Goal: Task Accomplishment & Management: Use online tool/utility

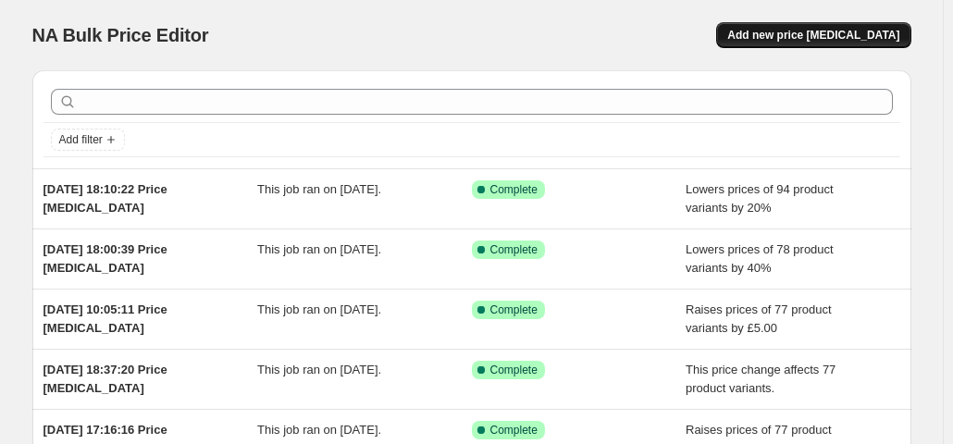
click at [792, 31] on span "Add new price [MEDICAL_DATA]" at bounding box center [813, 35] width 172 height 15
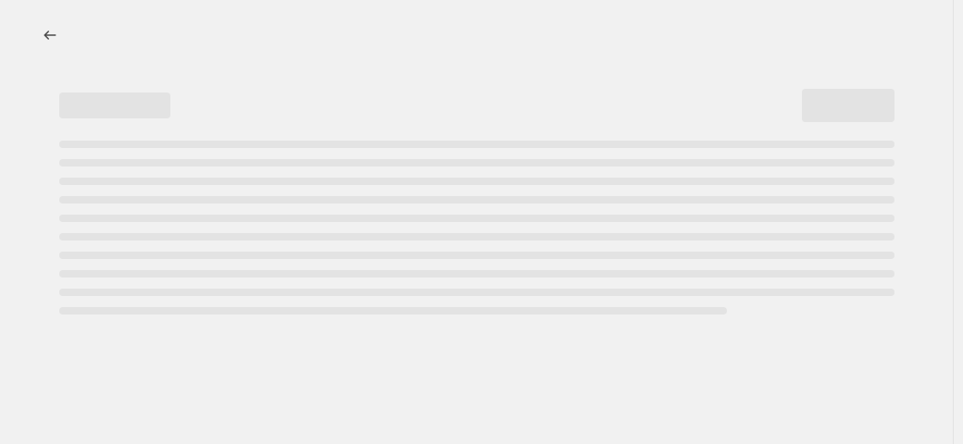
select select "percentage"
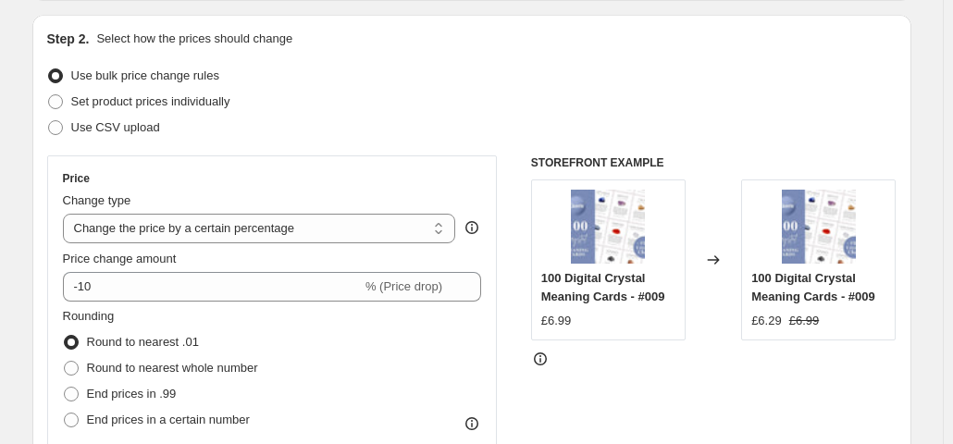
scroll to position [232, 0]
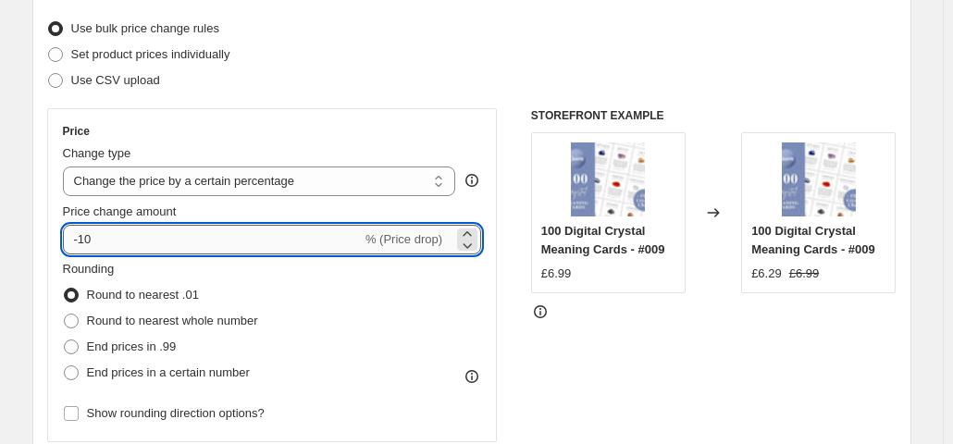
click at [246, 240] on input "-10" at bounding box center [212, 240] width 299 height 30
type input "-1"
type input "-70"
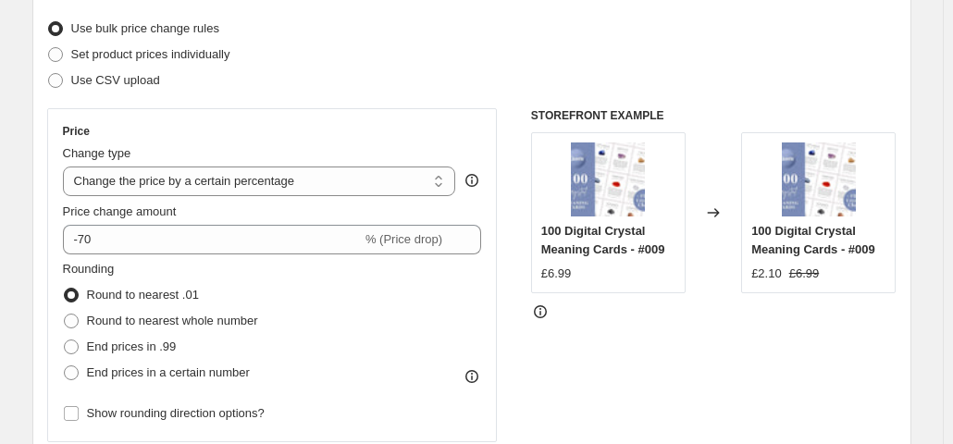
click at [356, 71] on div "Use CSV upload" at bounding box center [472, 81] width 850 height 26
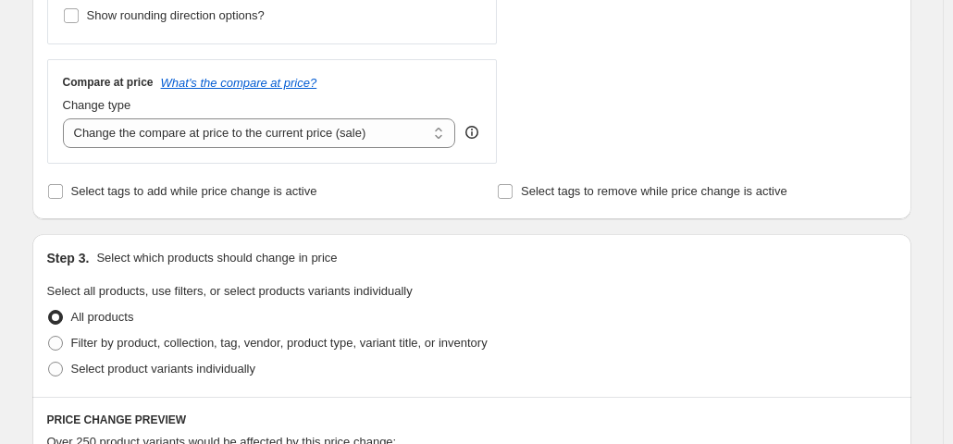
scroll to position [650, 0]
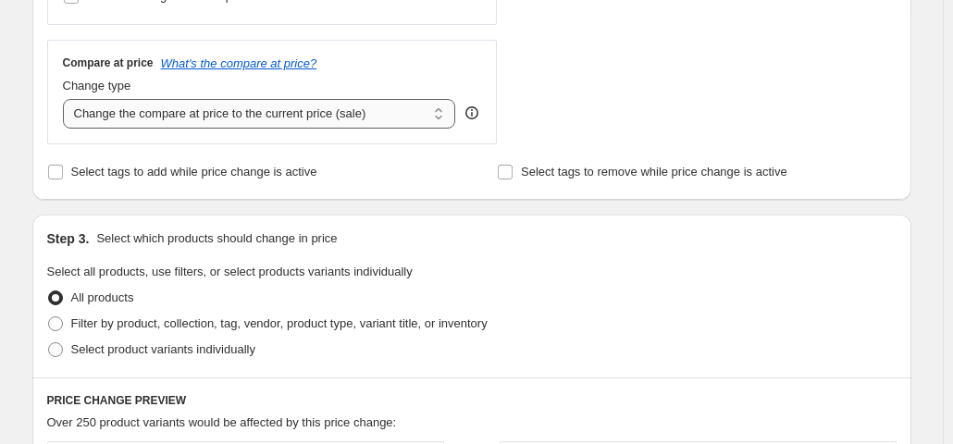
click at [376, 123] on select "Change the compare at price to the current price (sale) Change the compare at p…" at bounding box center [259, 114] width 393 height 30
select select "remove"
click at [67, 99] on select "Change the compare at price to the current price (sale) Change the compare at p…" at bounding box center [259, 114] width 393 height 30
click at [229, 326] on span "Filter by product, collection, tag, vendor, product type, variant title, or inv…" at bounding box center [279, 324] width 416 height 14
click at [49, 317] on input "Filter by product, collection, tag, vendor, product type, variant title, or inv…" at bounding box center [48, 317] width 1 height 1
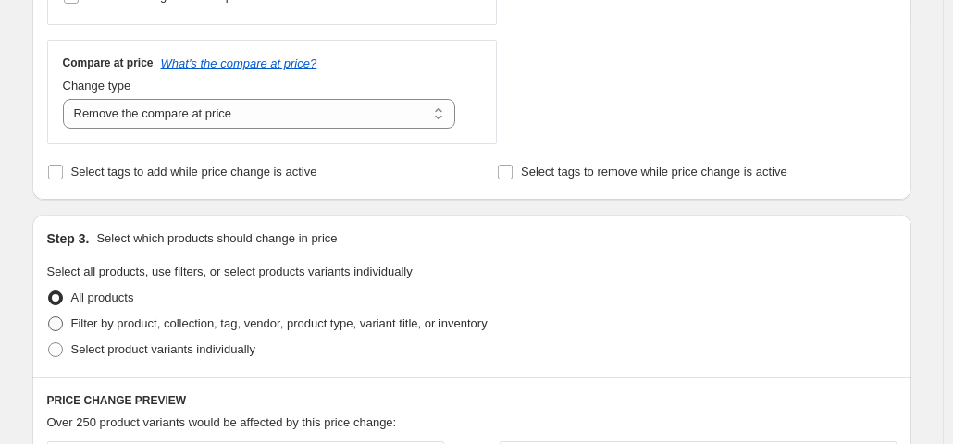
radio input "true"
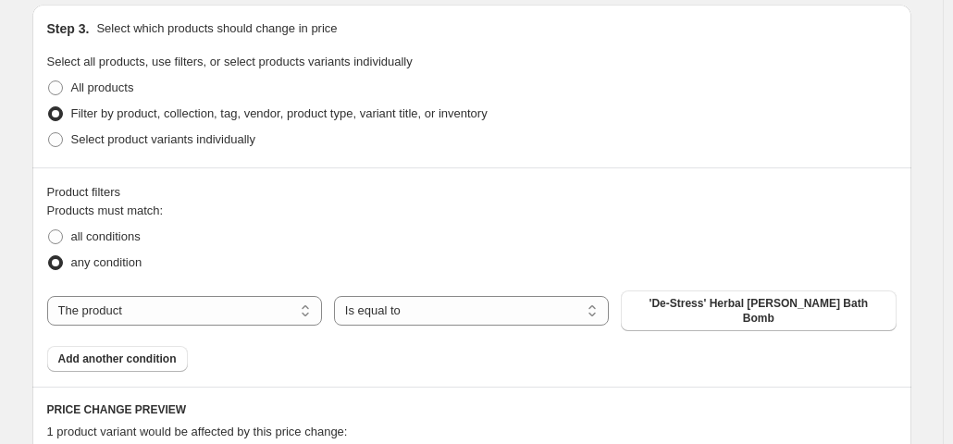
scroll to position [914, 0]
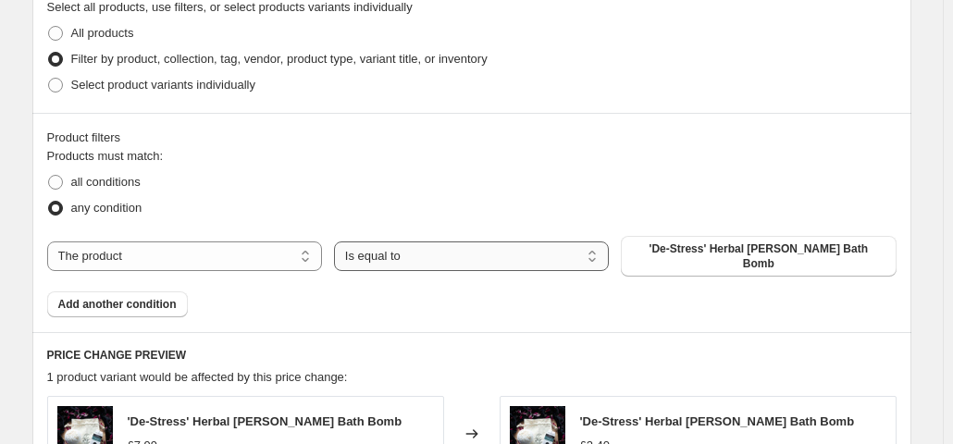
click at [428, 253] on select "Is equal to Is not equal to" at bounding box center [471, 257] width 275 height 30
click at [219, 242] on select "The product The product's collection The product's tag The product's vendor The…" at bounding box center [184, 257] width 275 height 30
select select "collection"
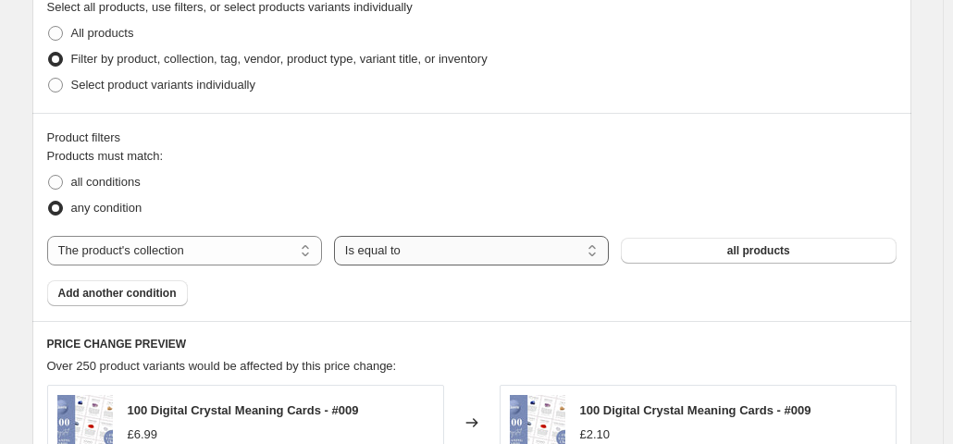
click at [457, 256] on select "Is equal to Is not equal to" at bounding box center [471, 251] width 275 height 30
click at [711, 256] on button "all products" at bounding box center [758, 251] width 275 height 26
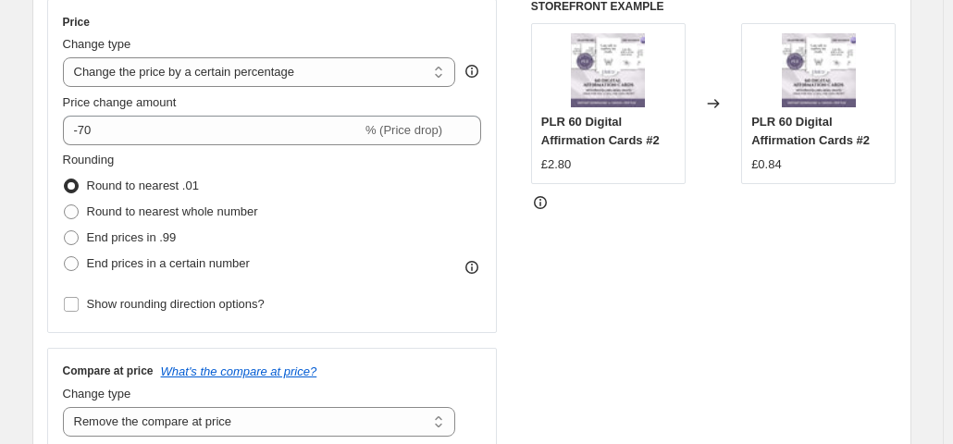
scroll to position [246, 0]
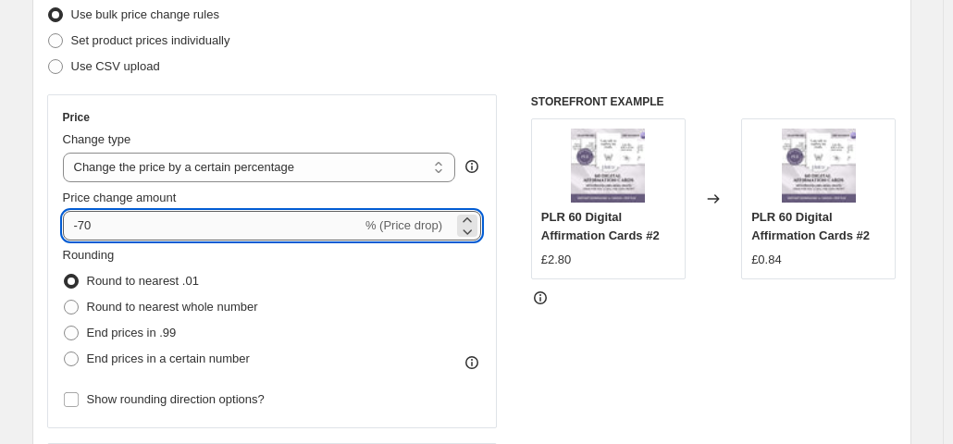
click at [282, 219] on input "-70" at bounding box center [212, 226] width 299 height 30
type input "-7"
type input "-50"
click at [437, 81] on div "Step 2. Select how the prices should change Use bulk price change rules Set pro…" at bounding box center [472, 279] width 850 height 620
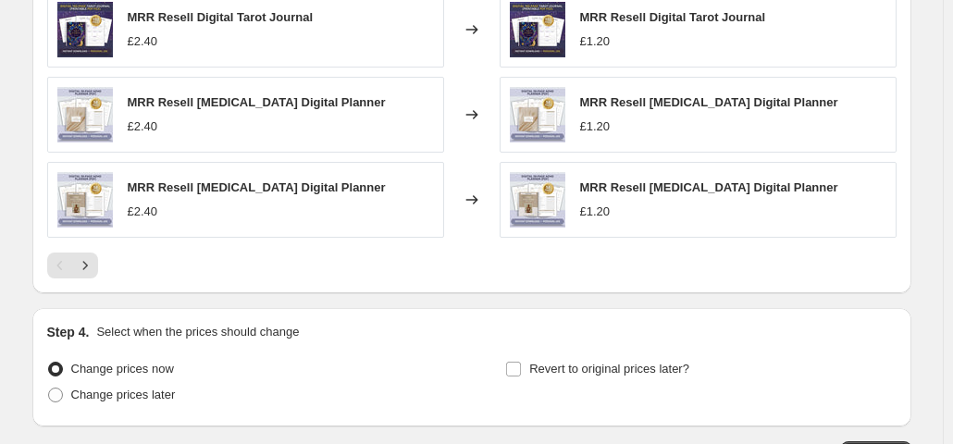
scroll to position [1514, 0]
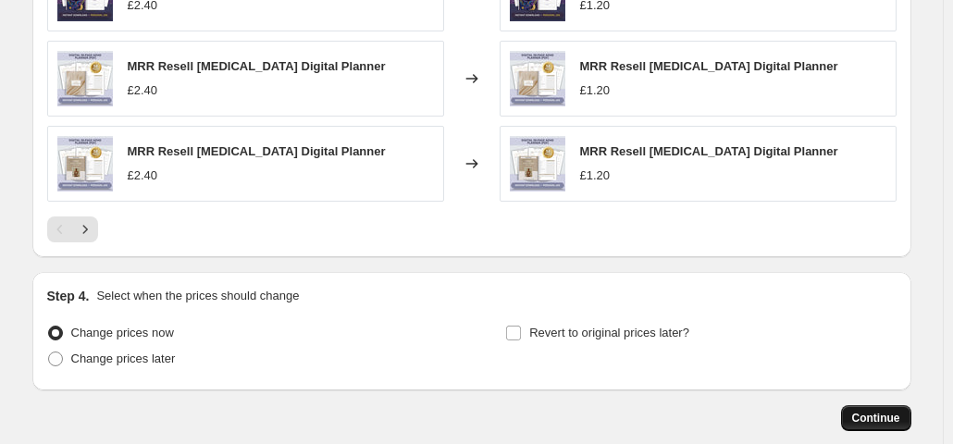
click at [879, 424] on button "Continue" at bounding box center [876, 418] width 70 height 26
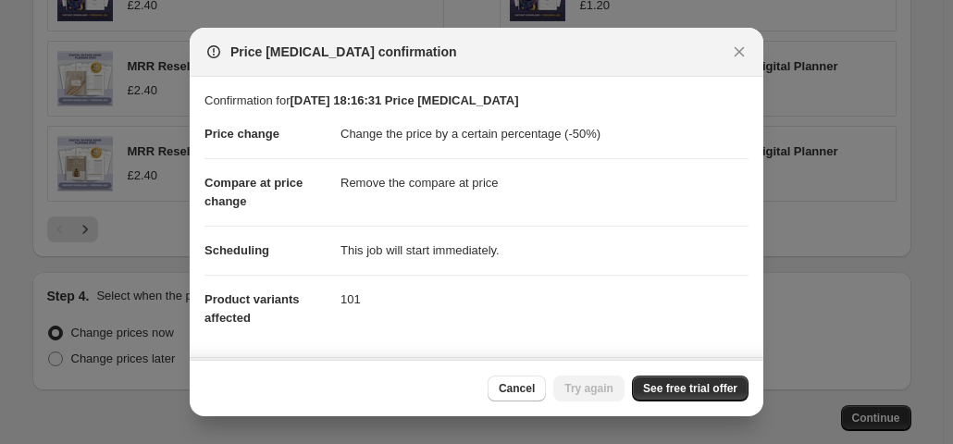
click at [739, 36] on div "Price [MEDICAL_DATA] confirmation" at bounding box center [477, 52] width 574 height 49
click at [739, 53] on icon "Close" at bounding box center [740, 52] width 10 height 10
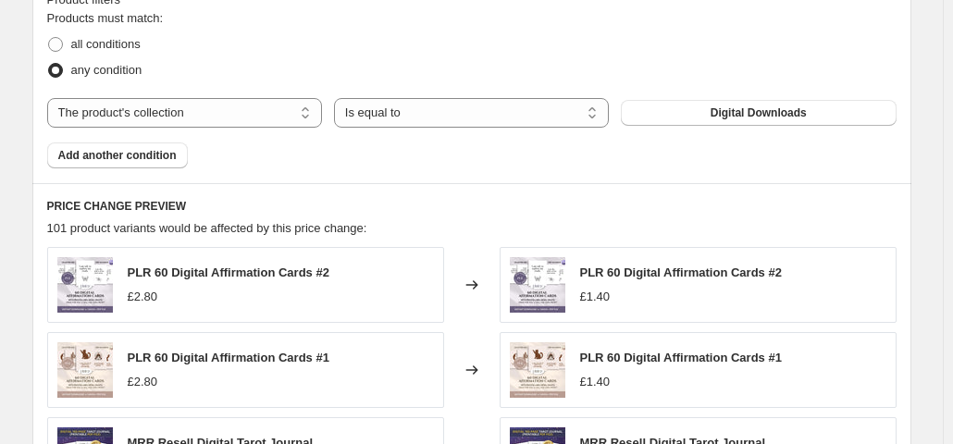
scroll to position [1070, 0]
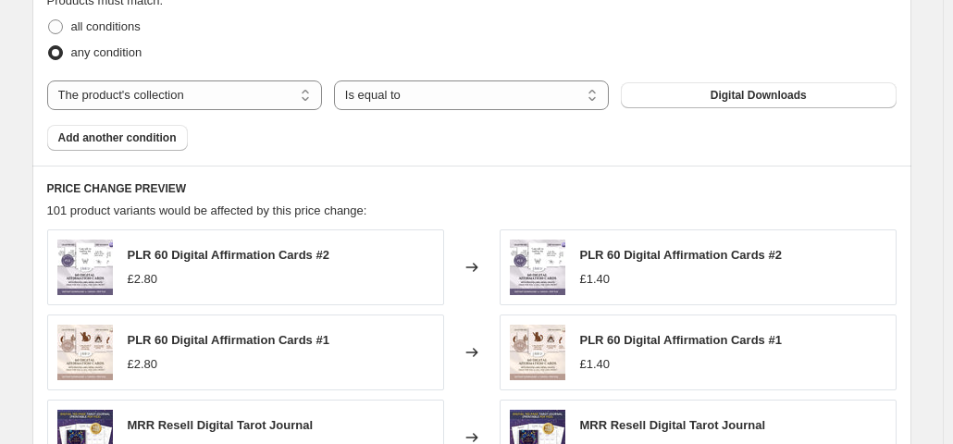
click at [102, 153] on div "Product filters Products must match: all conditions any condition The product T…" at bounding box center [471, 61] width 879 height 208
click at [97, 136] on span "Add another condition" at bounding box center [117, 137] width 118 height 15
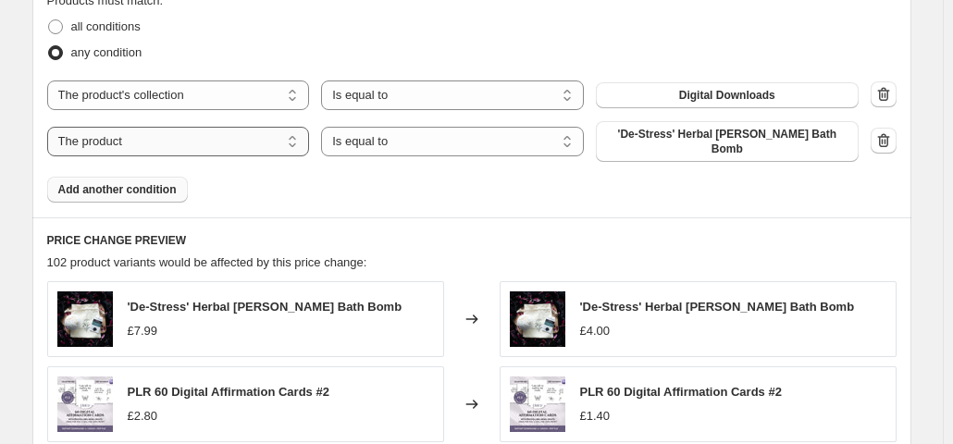
click at [246, 137] on select "The product The product's collection The product's tag The product's vendor The…" at bounding box center [178, 142] width 263 height 30
click at [889, 140] on icon "button" at bounding box center [884, 140] width 19 height 19
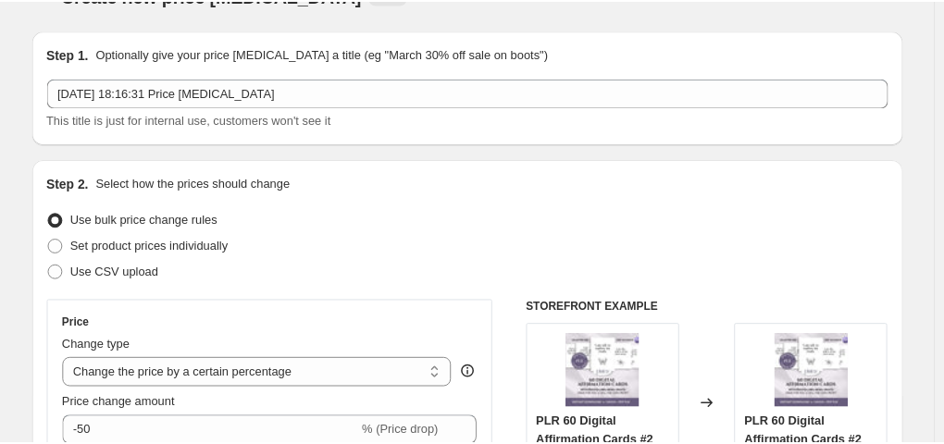
scroll to position [0, 0]
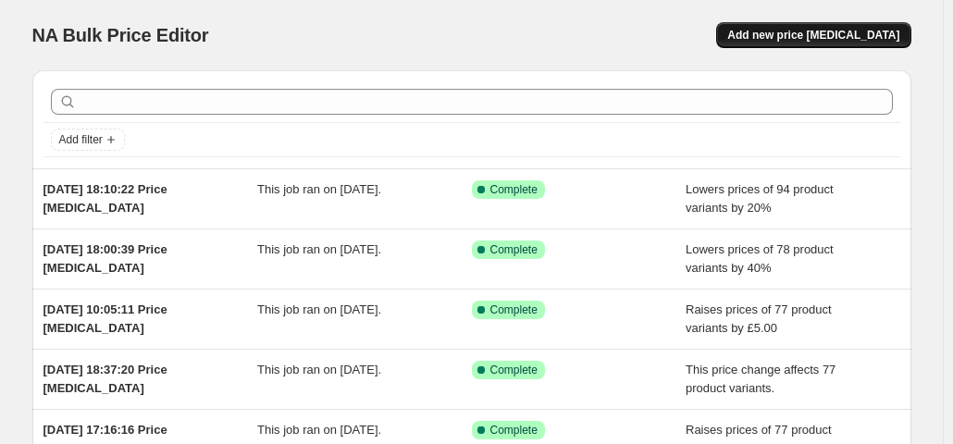
click at [842, 36] on span "Add new price [MEDICAL_DATA]" at bounding box center [813, 35] width 172 height 15
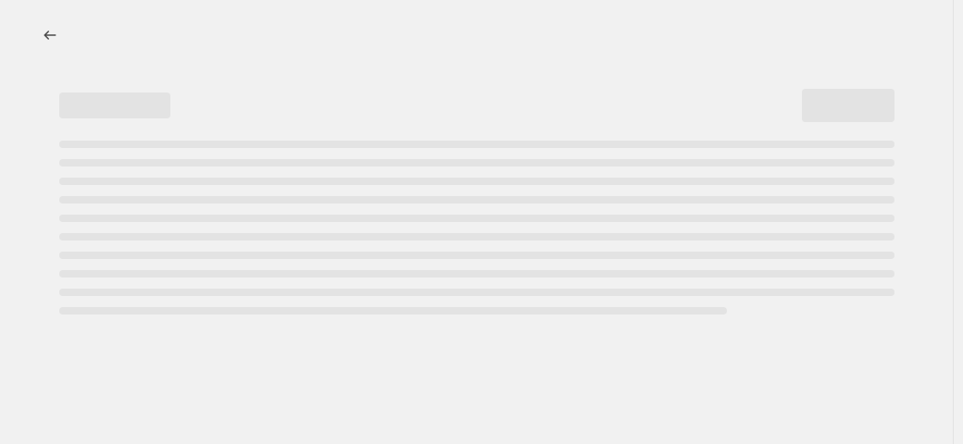
select select "percentage"
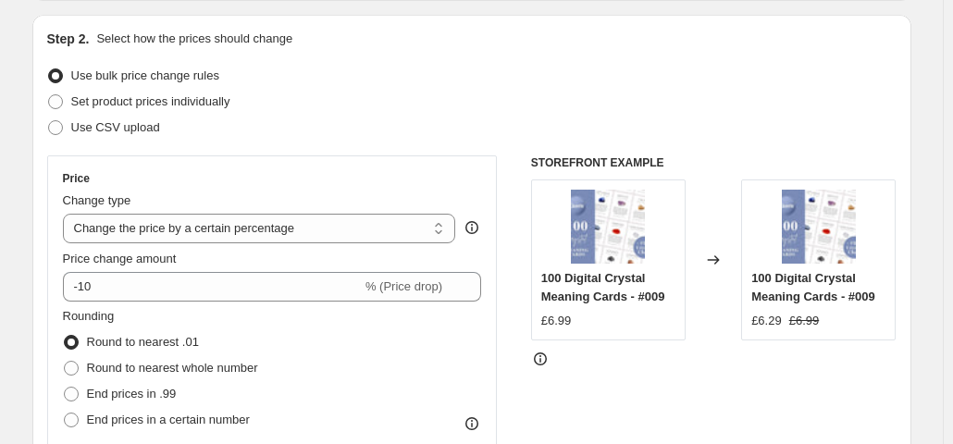
scroll to position [333, 0]
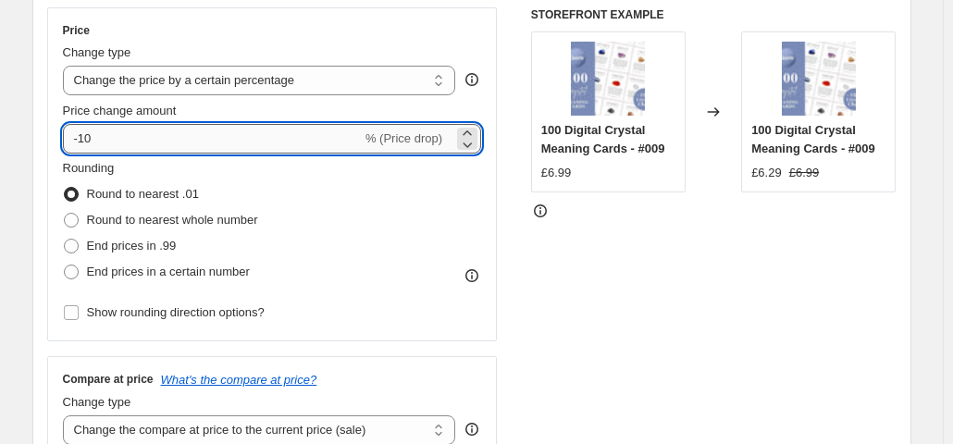
click at [262, 135] on input "-10" at bounding box center [212, 139] width 299 height 30
type input "-1"
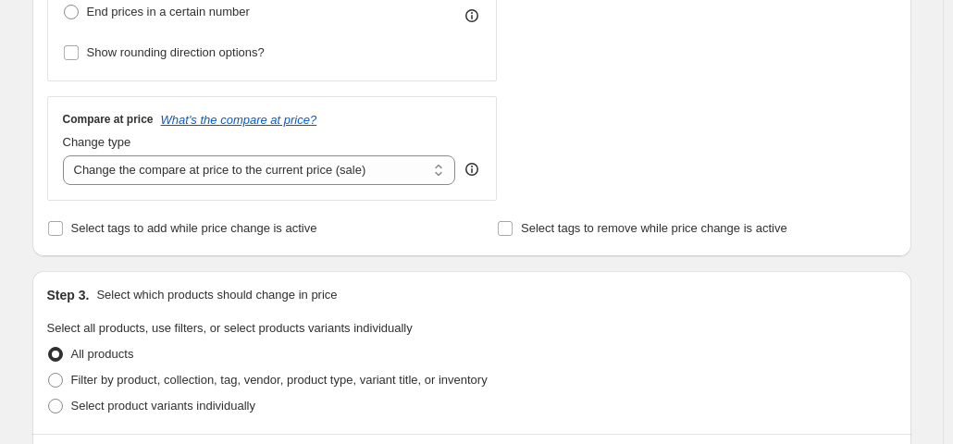
scroll to position [622, 0]
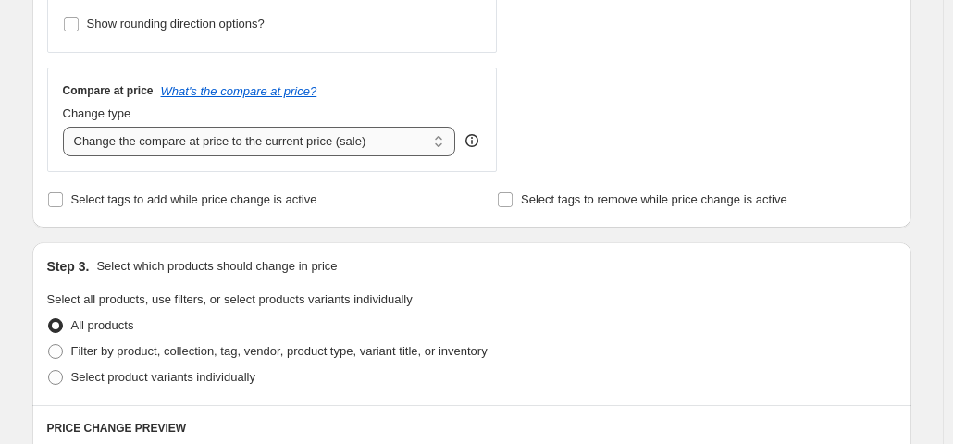
type input "-50"
click at [280, 139] on select "Change the compare at price to the current price (sale) Change the compare at p…" at bounding box center [259, 142] width 393 height 30
select select "remove"
click at [67, 127] on select "Change the compare at price to the current price (sale) Change the compare at p…" at bounding box center [259, 142] width 393 height 30
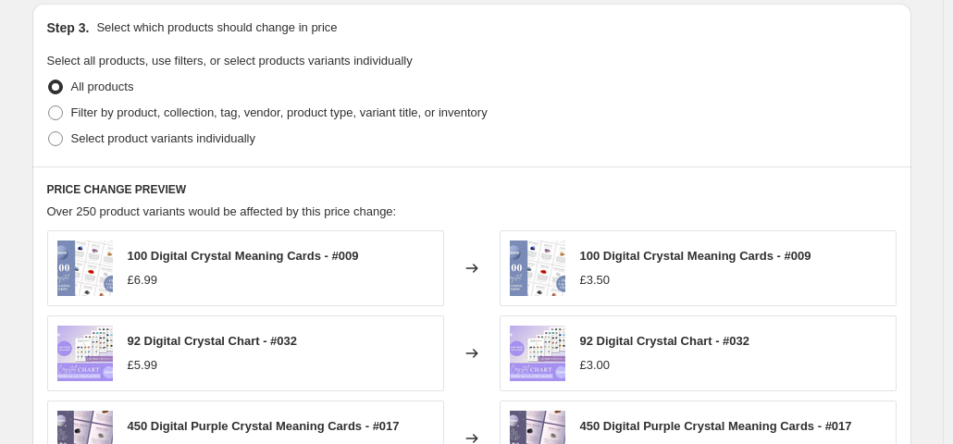
scroll to position [856, 0]
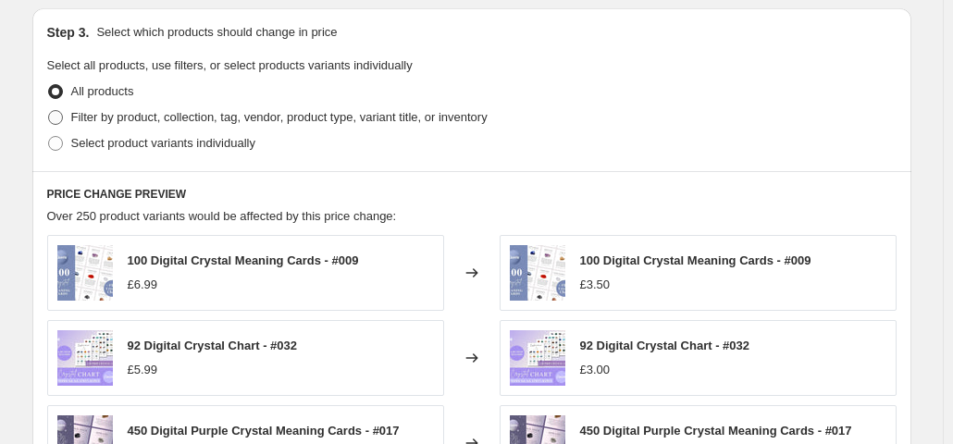
click at [273, 112] on span "Filter by product, collection, tag, vendor, product type, variant title, or inv…" at bounding box center [279, 117] width 416 height 14
click at [49, 111] on input "Filter by product, collection, tag, vendor, product type, variant title, or inv…" at bounding box center [48, 110] width 1 height 1
radio input "true"
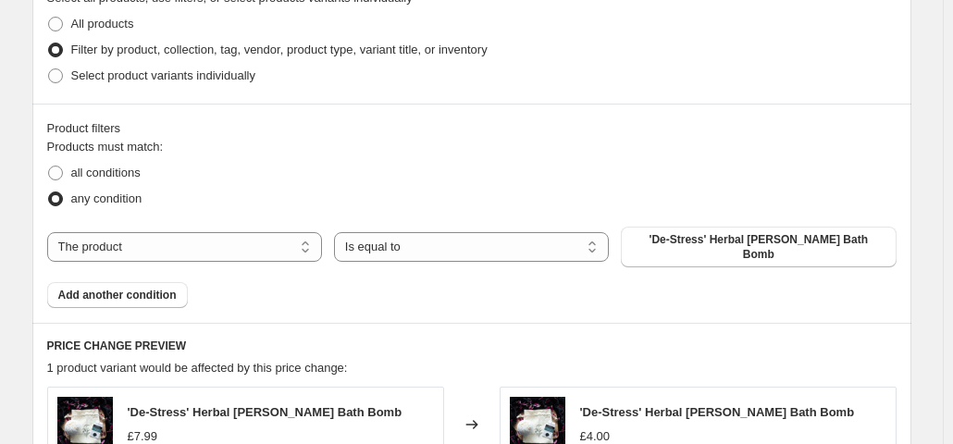
scroll to position [944, 0]
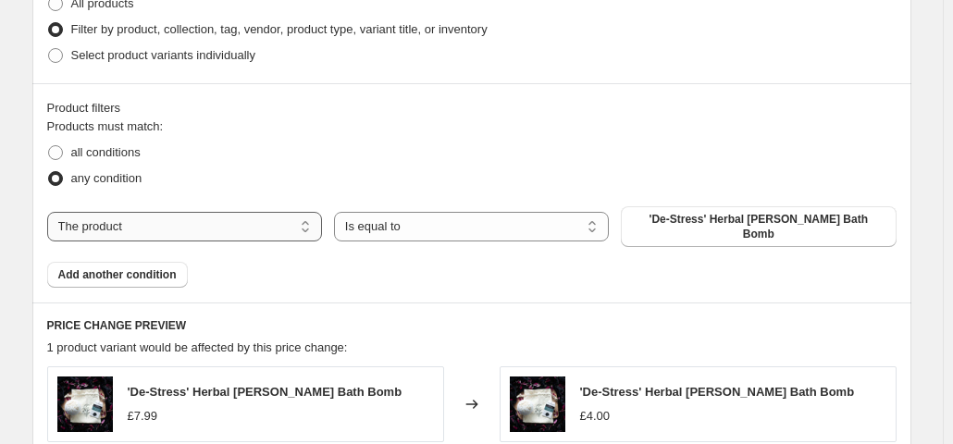
click at [285, 227] on select "The product The product's collection The product's tag The product's vendor The…" at bounding box center [184, 227] width 275 height 30
select select "collection"
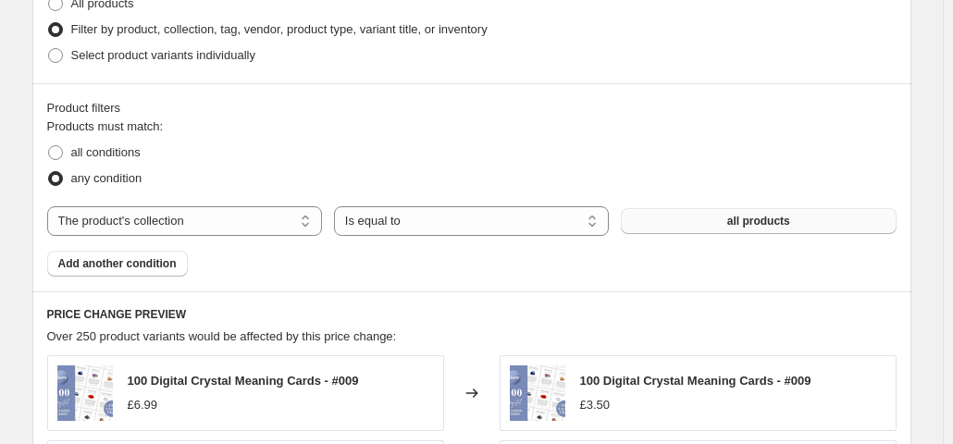
click at [730, 222] on button "all products" at bounding box center [758, 221] width 275 height 26
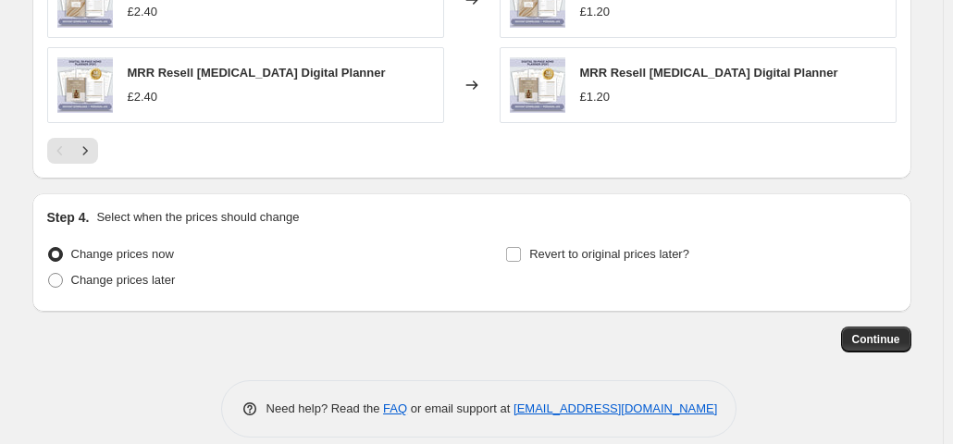
scroll to position [1611, 0]
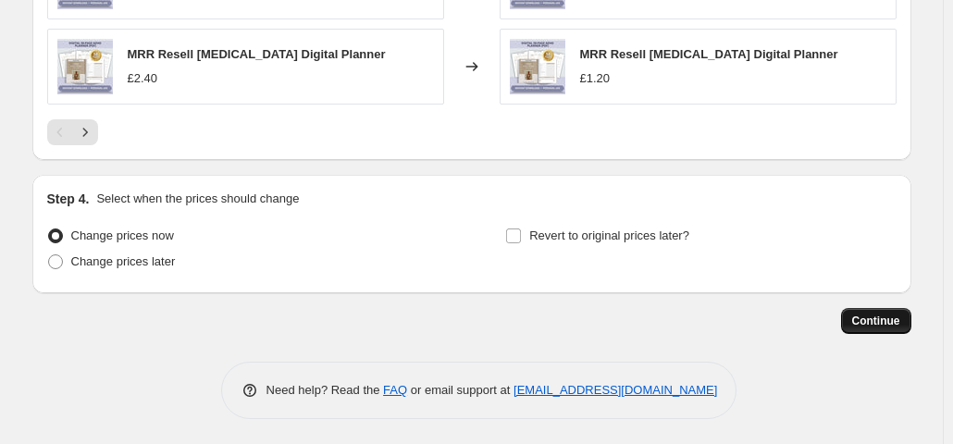
click at [877, 314] on span "Continue" at bounding box center [876, 321] width 48 height 15
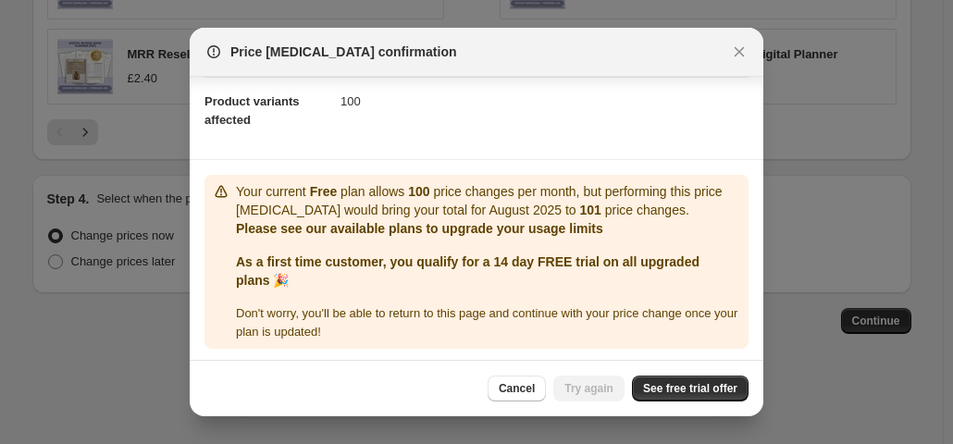
scroll to position [200, 0]
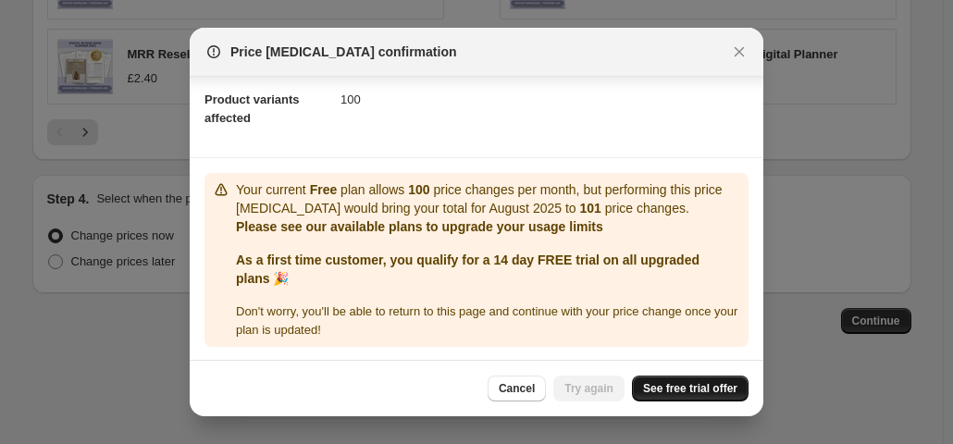
click at [682, 387] on span "See free trial offer" at bounding box center [690, 388] width 94 height 15
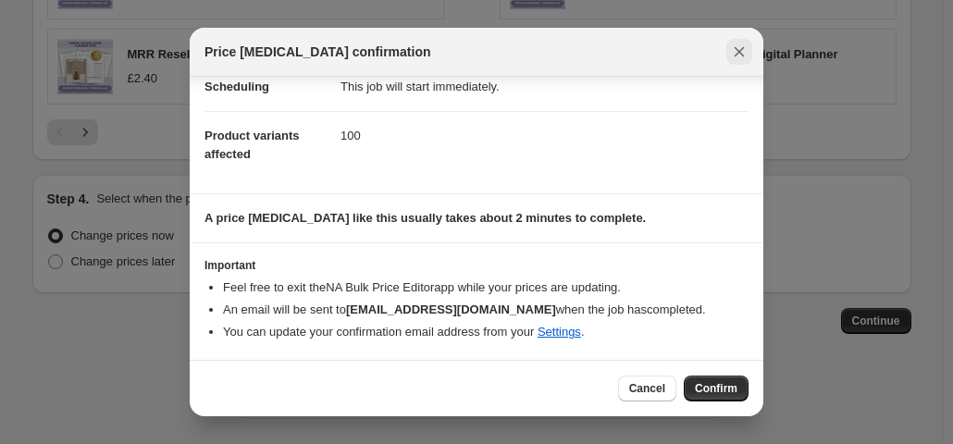
scroll to position [163, 0]
click at [744, 51] on icon "Close" at bounding box center [739, 52] width 19 height 19
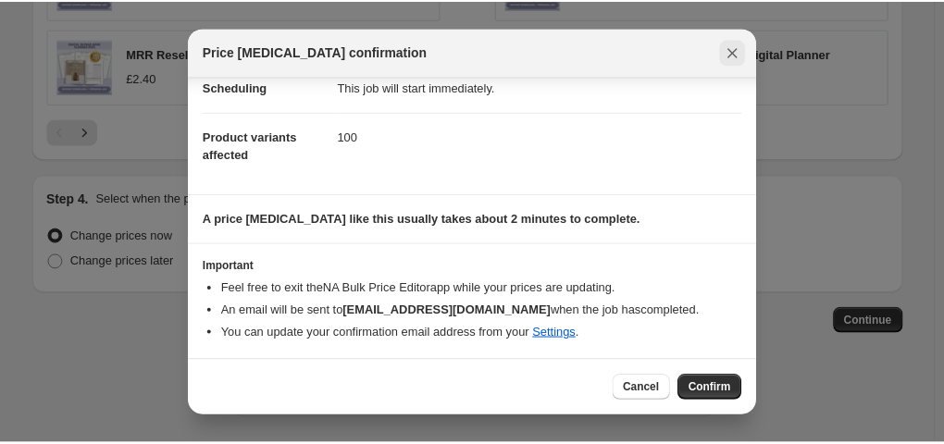
scroll to position [1611, 0]
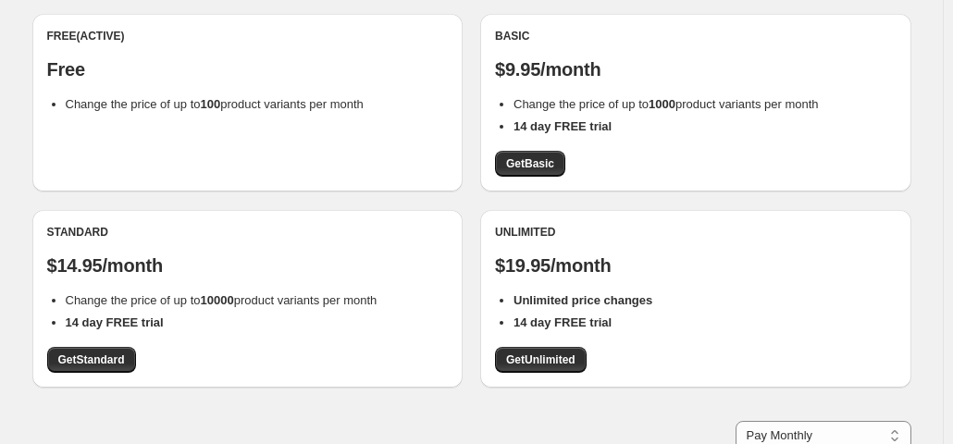
scroll to position [180, 0]
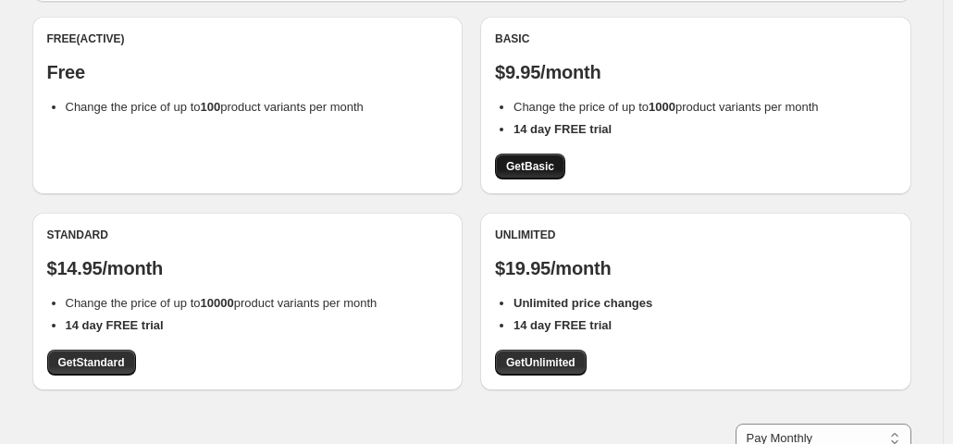
click at [516, 160] on span "Get Basic" at bounding box center [530, 166] width 48 height 15
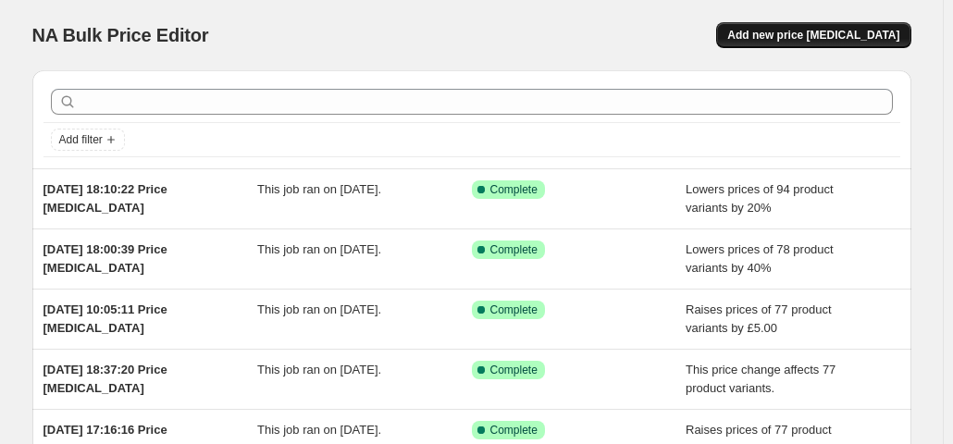
click at [823, 26] on button "Add new price [MEDICAL_DATA]" at bounding box center [813, 35] width 194 height 26
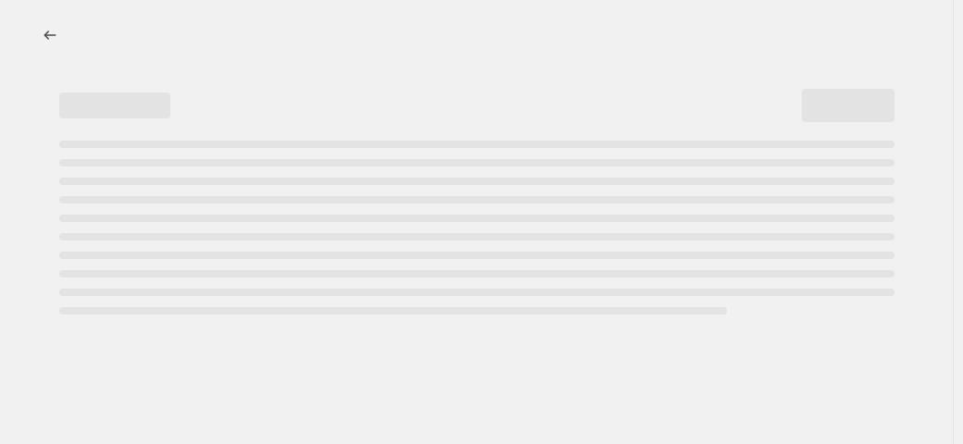
select select "percentage"
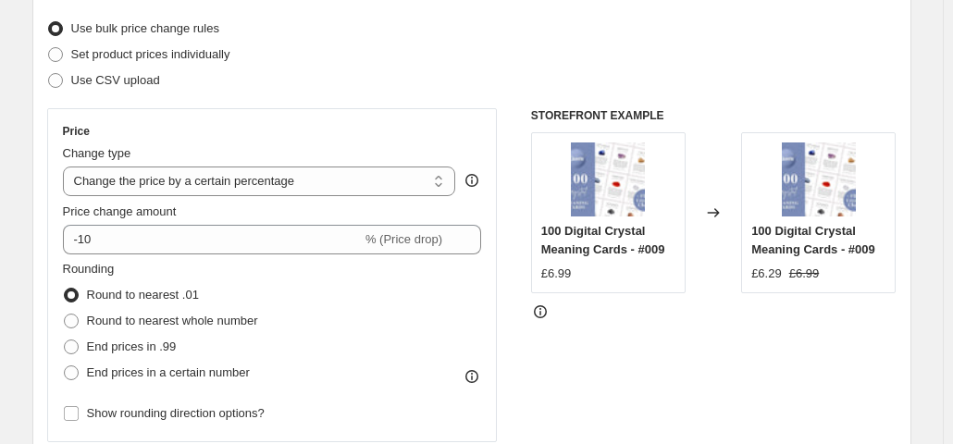
scroll to position [276, 0]
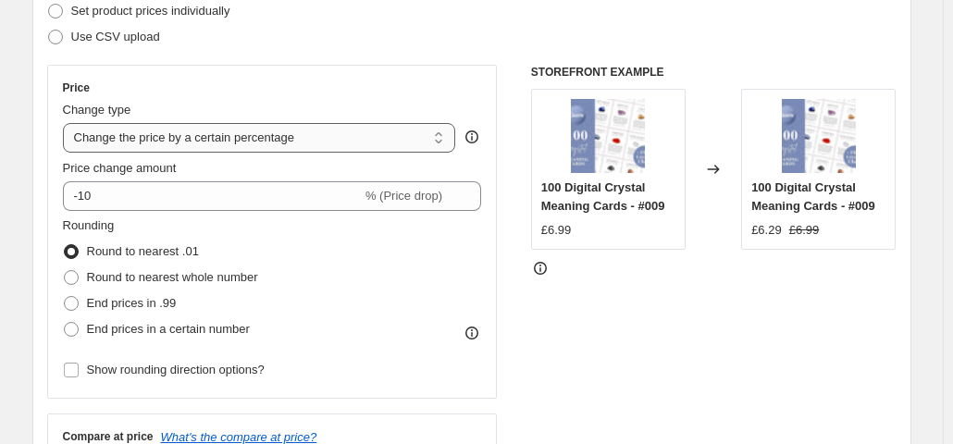
click at [370, 127] on select "Change the price to a certain amount Change the price by a certain amount Chang…" at bounding box center [259, 138] width 393 height 30
click at [67, 123] on select "Change the price to a certain amount Change the price by a certain amount Chang…" at bounding box center [259, 138] width 393 height 30
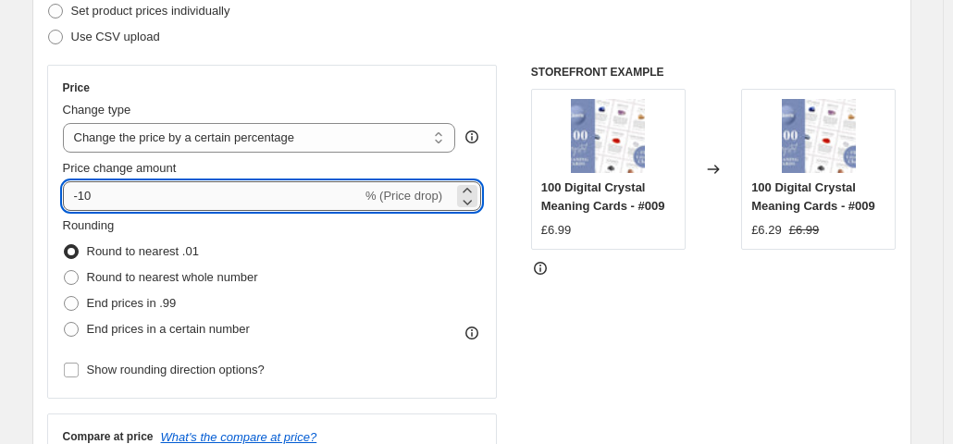
click at [186, 193] on input "-10" at bounding box center [212, 196] width 299 height 30
type input "-1"
type input "-50"
click at [328, 67] on div "Price Change type Change the price to a certain amount Change the price by a ce…" at bounding box center [272, 232] width 451 height 334
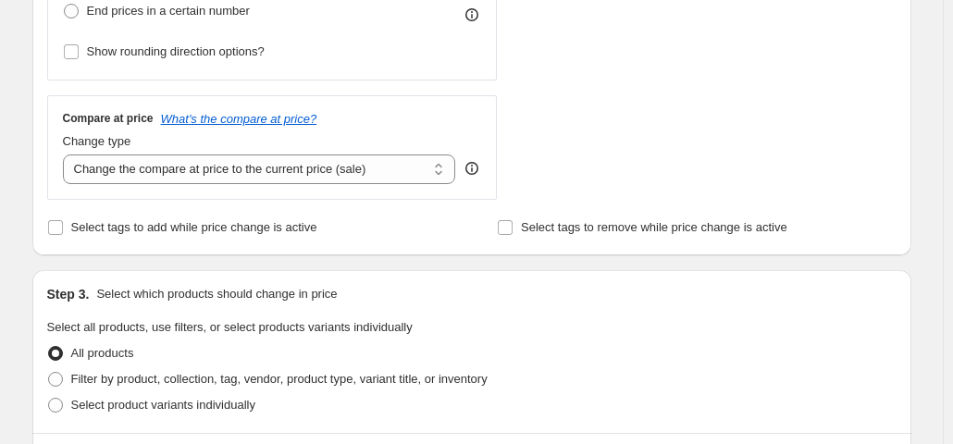
scroll to position [632, 0]
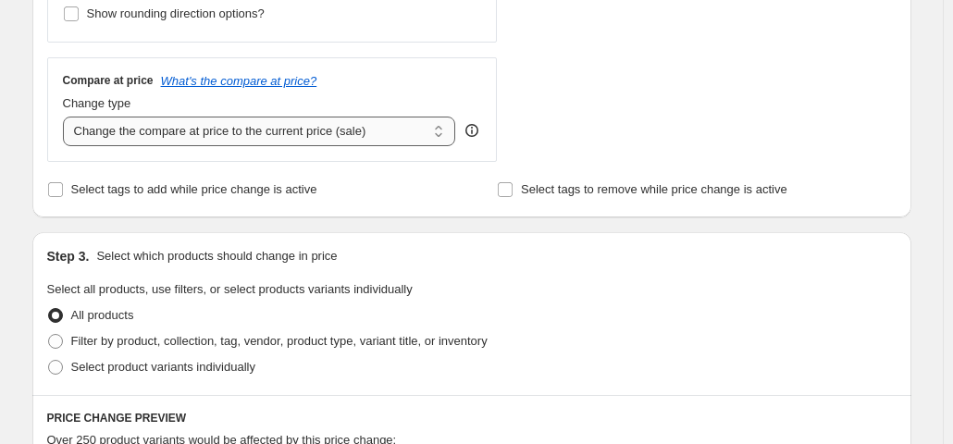
click at [379, 129] on select "Change the compare at price to the current price (sale) Change the compare at p…" at bounding box center [259, 132] width 393 height 30
select select "remove"
click at [67, 117] on select "Change the compare at price to the current price (sale) Change the compare at p…" at bounding box center [259, 132] width 393 height 30
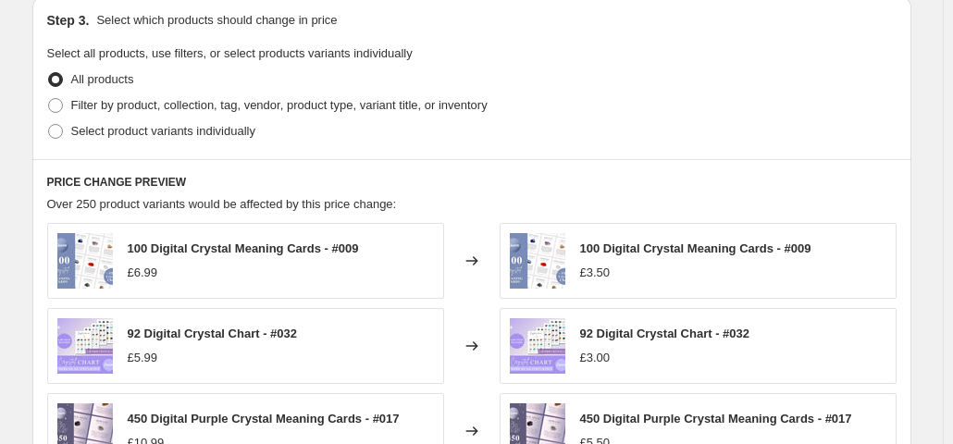
scroll to position [877, 0]
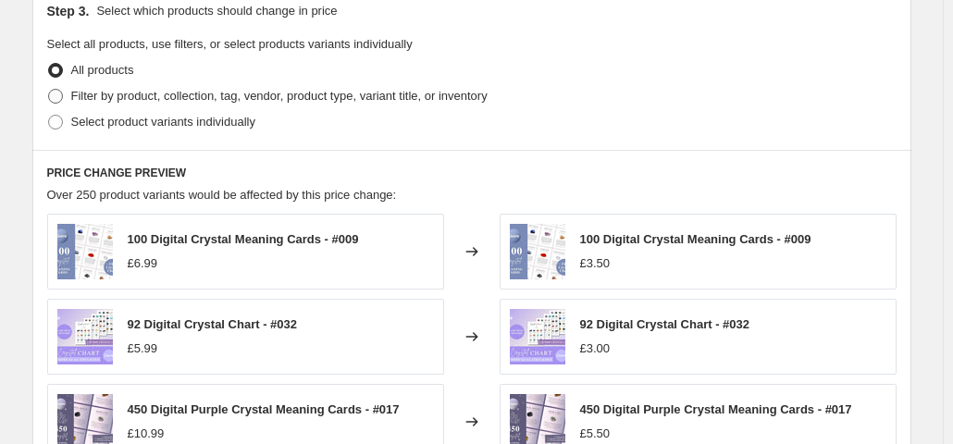
click at [318, 95] on span "Filter by product, collection, tag, vendor, product type, variant title, or inv…" at bounding box center [279, 96] width 416 height 14
click at [49, 90] on input "Filter by product, collection, tag, vendor, product type, variant title, or inv…" at bounding box center [48, 89] width 1 height 1
radio input "true"
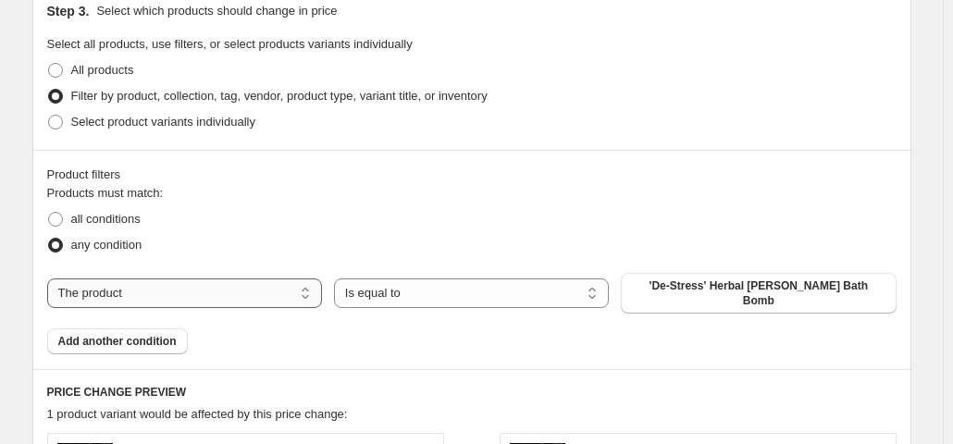
click at [183, 279] on select "The product The product's collection The product's tag The product's vendor The…" at bounding box center [184, 294] width 275 height 30
select select "collection"
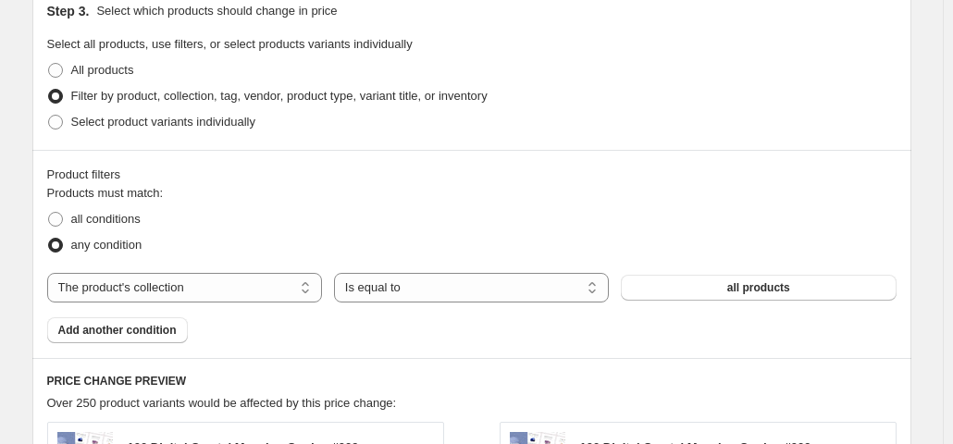
click at [725, 273] on div "The product The product's collection The product's tag The product's vendor The…" at bounding box center [472, 288] width 850 height 30
click at [726, 283] on button "all products" at bounding box center [758, 288] width 275 height 26
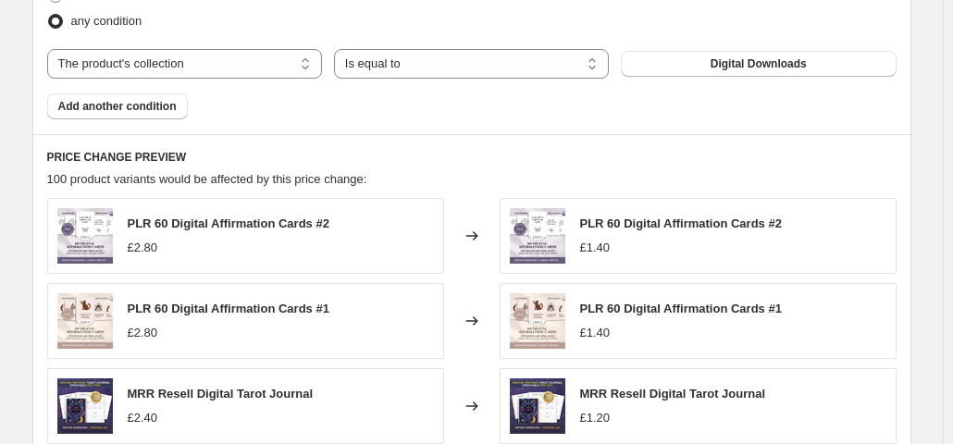
scroll to position [1611, 0]
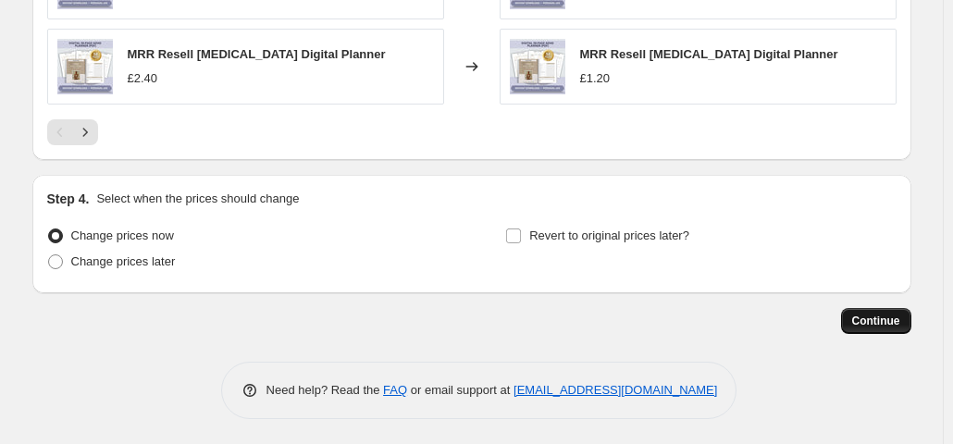
click at [855, 316] on button "Continue" at bounding box center [876, 321] width 70 height 26
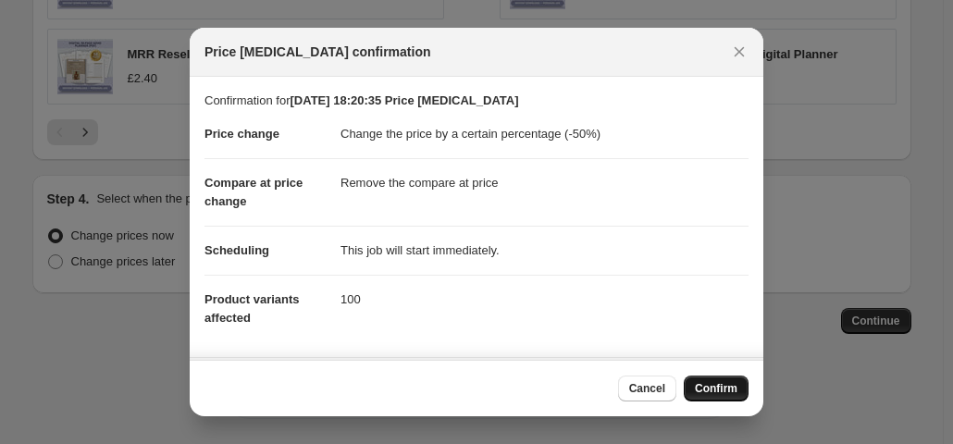
click at [709, 384] on span "Confirm" at bounding box center [716, 388] width 43 height 15
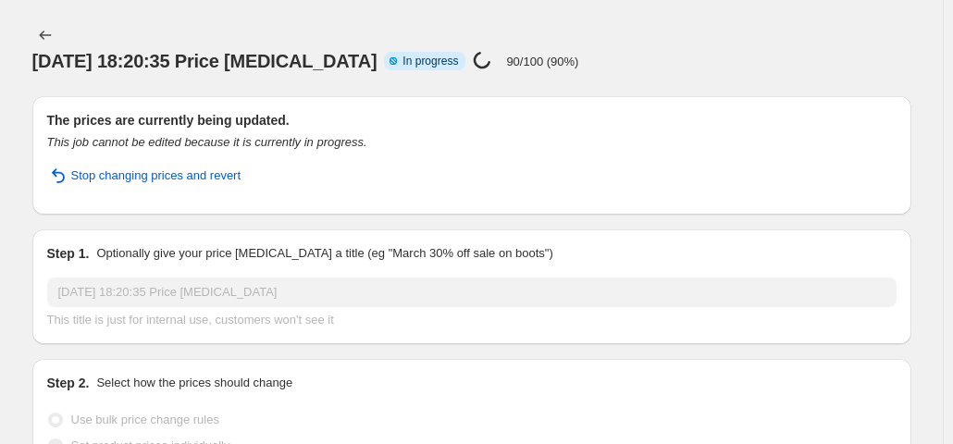
select select "percentage"
select select "remove"
select select "collection"
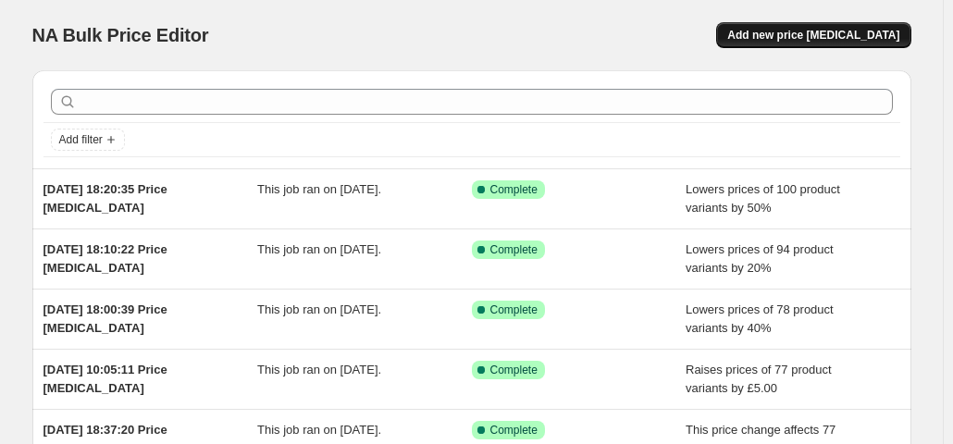
click at [846, 40] on span "Add new price [MEDICAL_DATA]" at bounding box center [813, 35] width 172 height 15
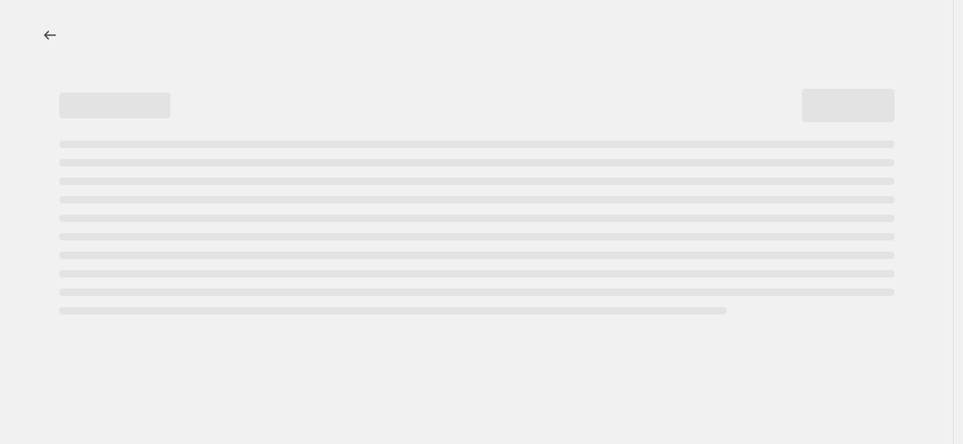
select select "percentage"
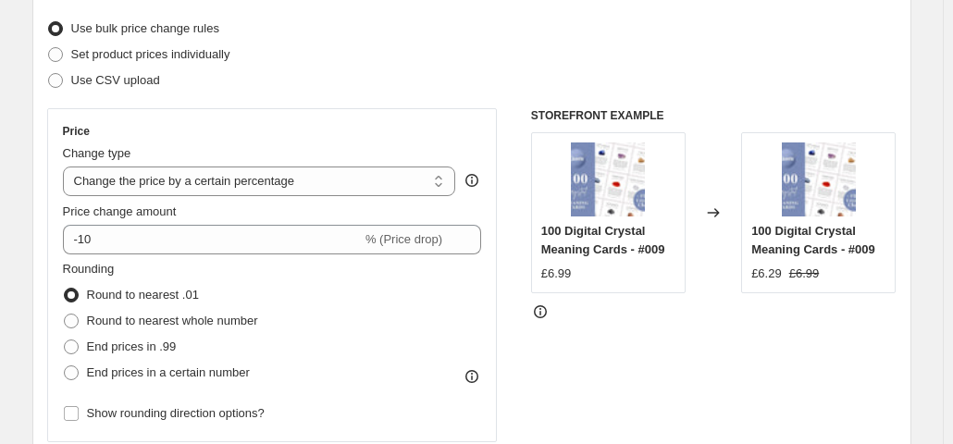
scroll to position [237, 0]
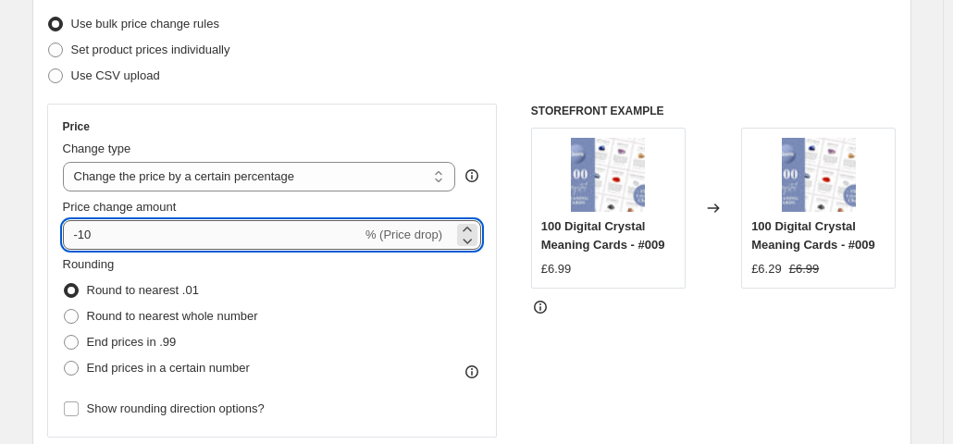
click at [226, 237] on input "-10" at bounding box center [212, 235] width 299 height 30
type input "-1"
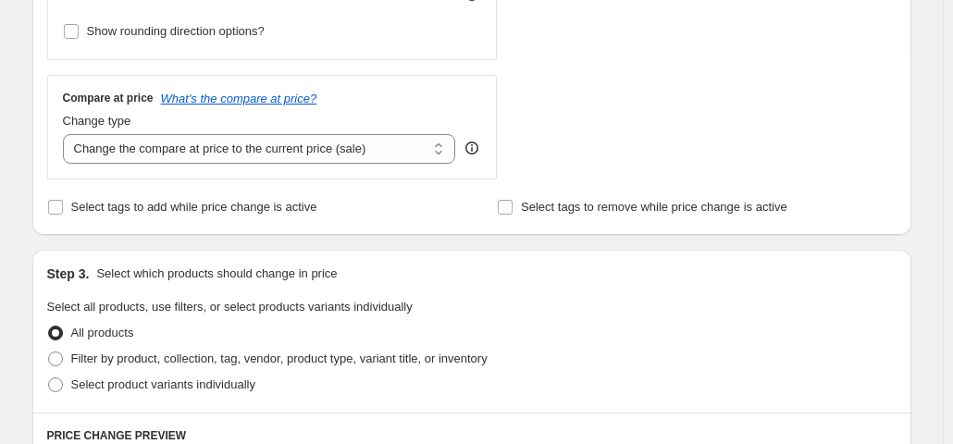
scroll to position [619, 0]
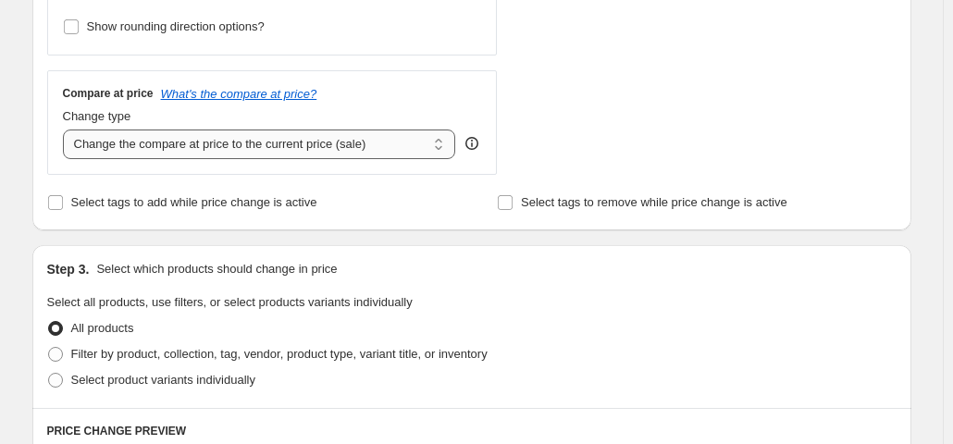
type input "-20"
click at [324, 144] on select "Change the compare at price to the current price (sale) Change the compare at p…" at bounding box center [259, 145] width 393 height 30
select select "remove"
click at [67, 130] on select "Change the compare at price to the current price (sale) Change the compare at p…" at bounding box center [259, 145] width 393 height 30
click at [248, 353] on span "Filter by product, collection, tag, vendor, product type, variant title, or inv…" at bounding box center [279, 354] width 416 height 14
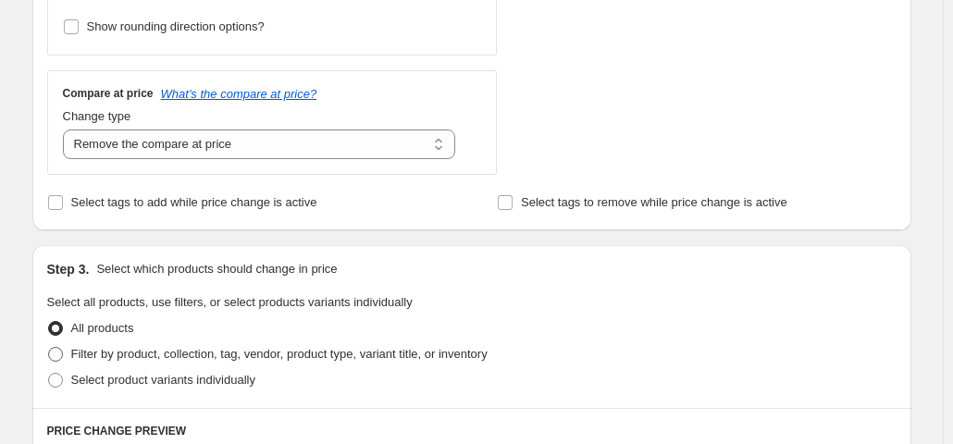
click at [49, 348] on input "Filter by product, collection, tag, vendor, product type, variant title, or inv…" at bounding box center [48, 347] width 1 height 1
radio input "true"
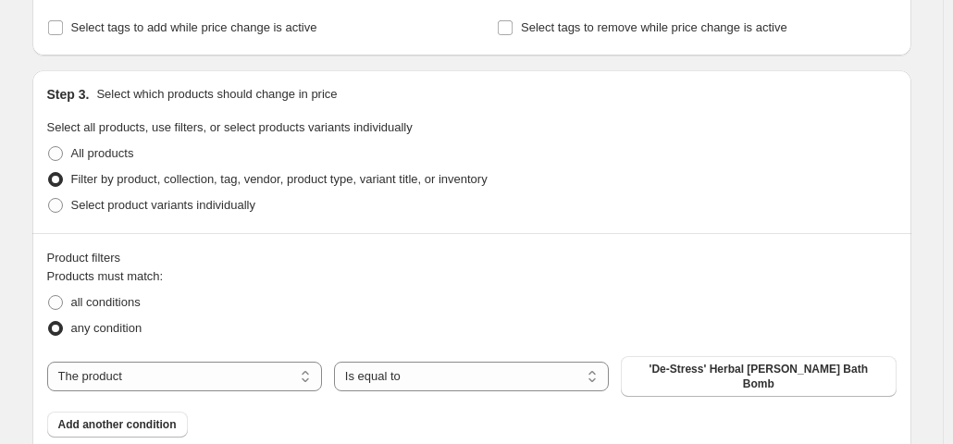
scroll to position [815, 0]
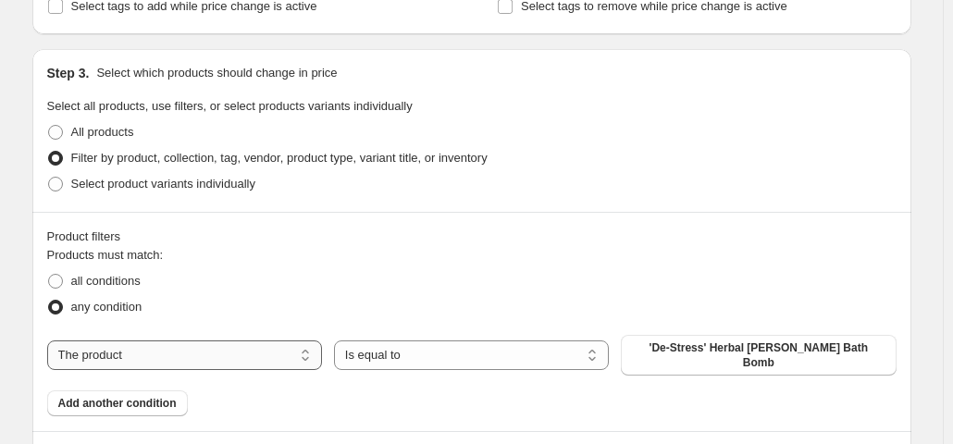
click at [289, 349] on select "The product The product's collection The product's tag The product's vendor The…" at bounding box center [184, 356] width 275 height 30
select select "collection"
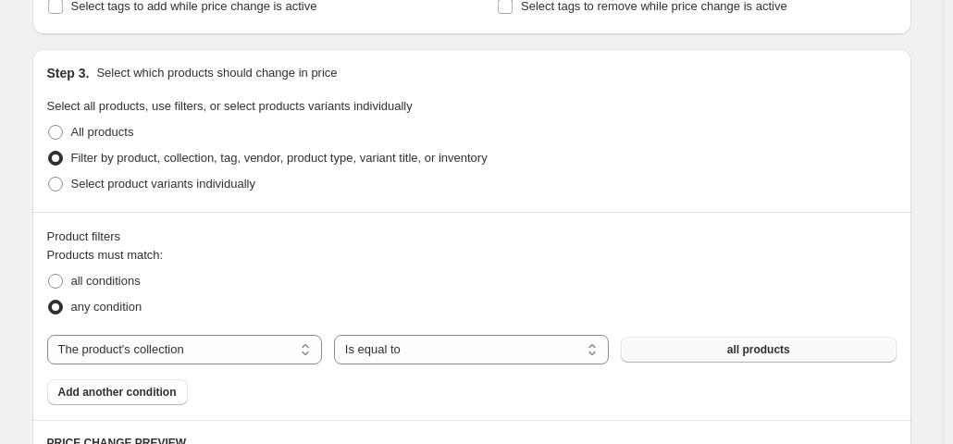
click at [727, 354] on button "all products" at bounding box center [758, 350] width 275 height 26
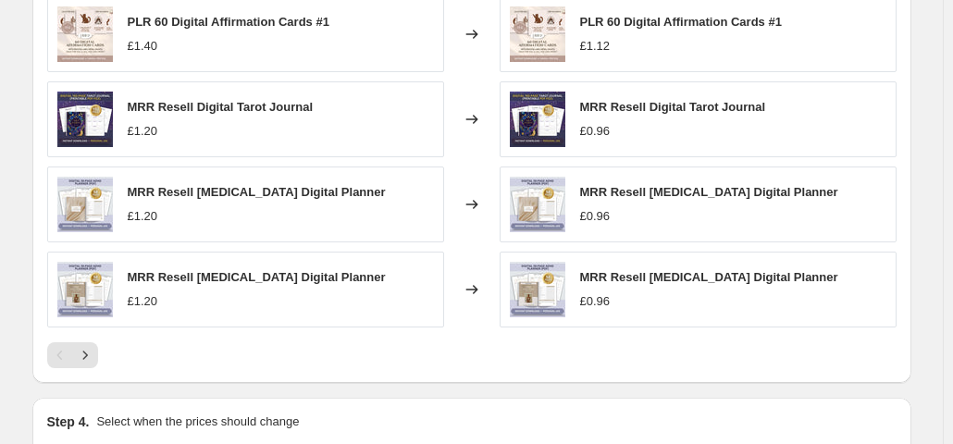
scroll to position [1397, 0]
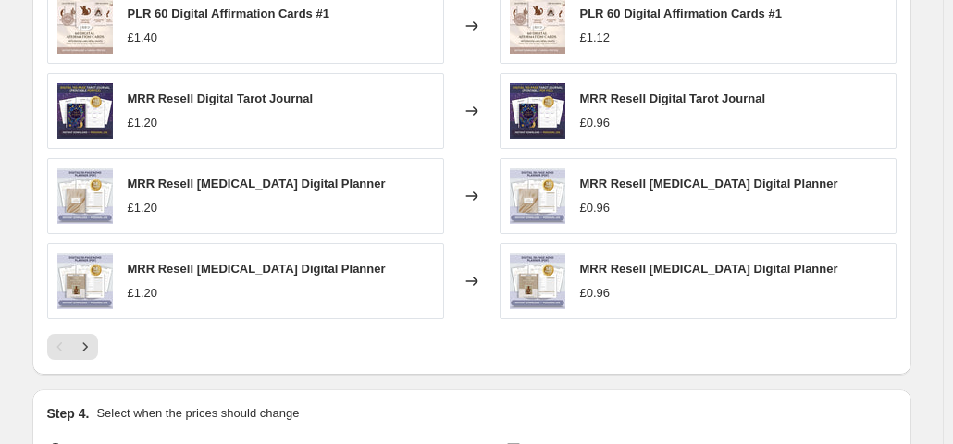
click at [73, 349] on div "Pagination" at bounding box center [60, 347] width 26 height 26
click at [91, 348] on icon "Next" at bounding box center [85, 347] width 19 height 19
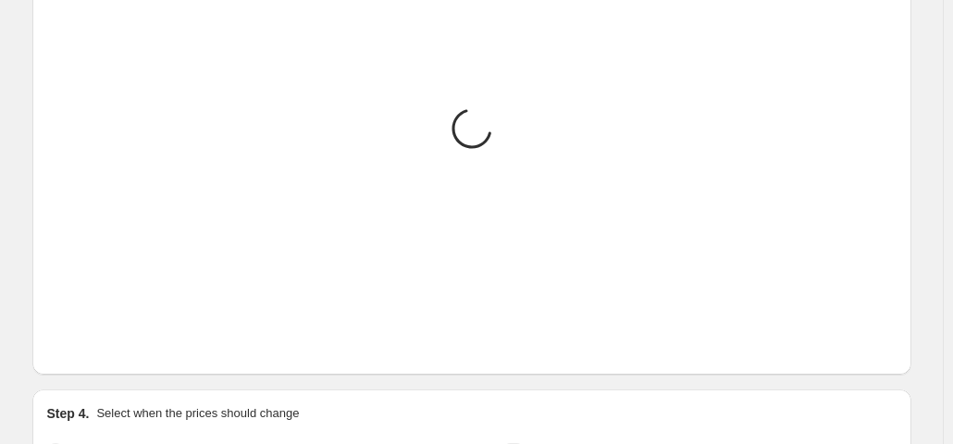
click at [91, 348] on icon "Next" at bounding box center [85, 347] width 19 height 19
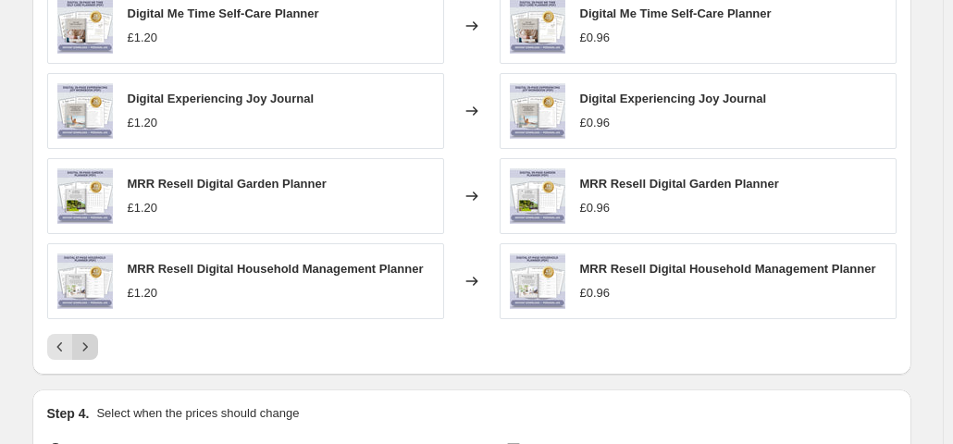
click at [91, 348] on icon "Next" at bounding box center [85, 347] width 19 height 19
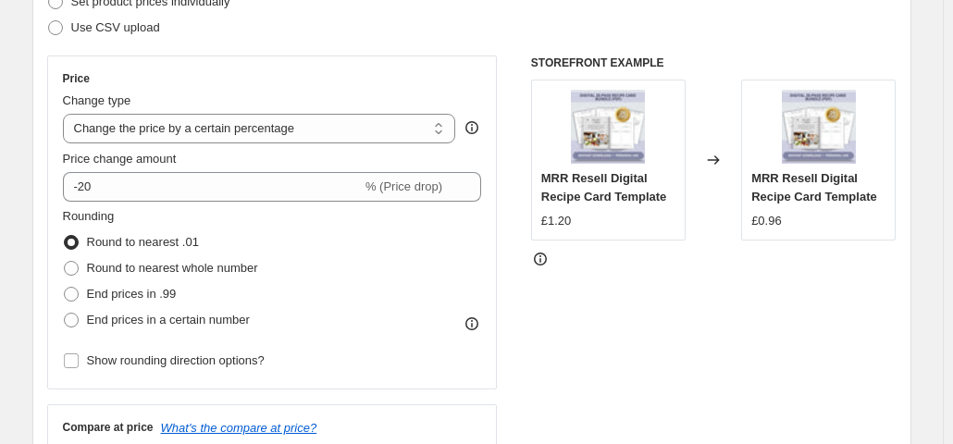
scroll to position [300, 0]
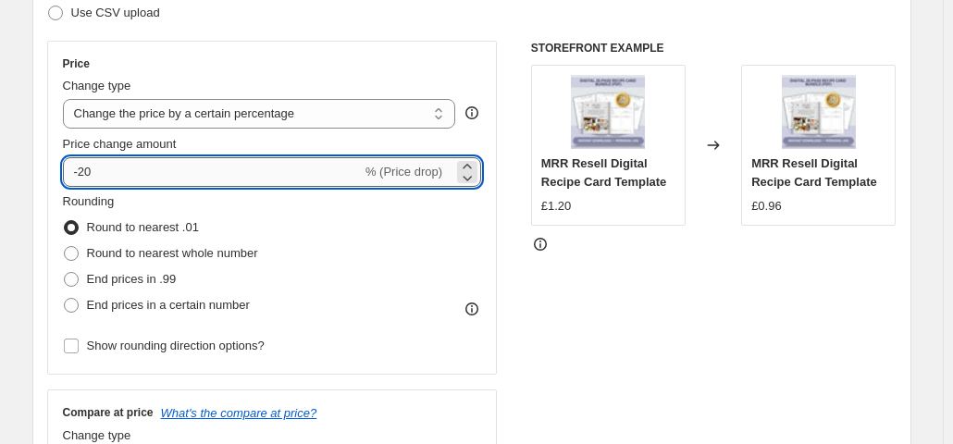
click at [304, 177] on input "-20" at bounding box center [212, 172] width 299 height 30
type input "-2"
type input "-15"
click at [409, 59] on div "Price" at bounding box center [272, 63] width 419 height 15
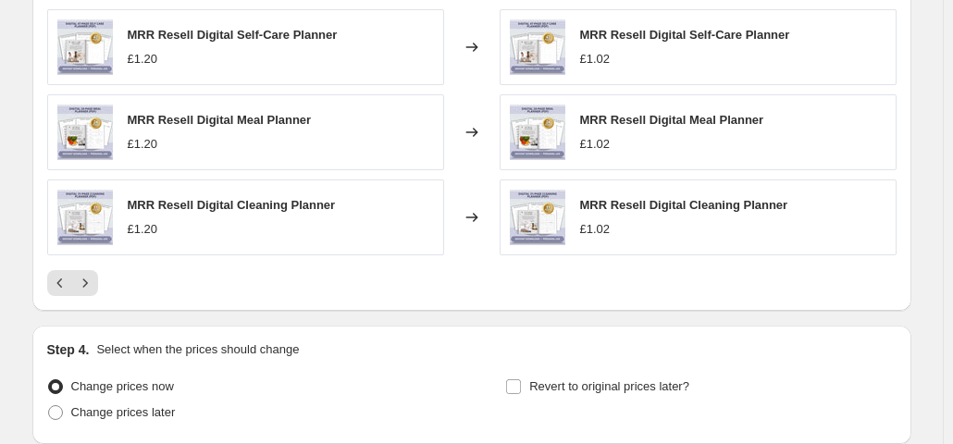
scroll to position [1545, 0]
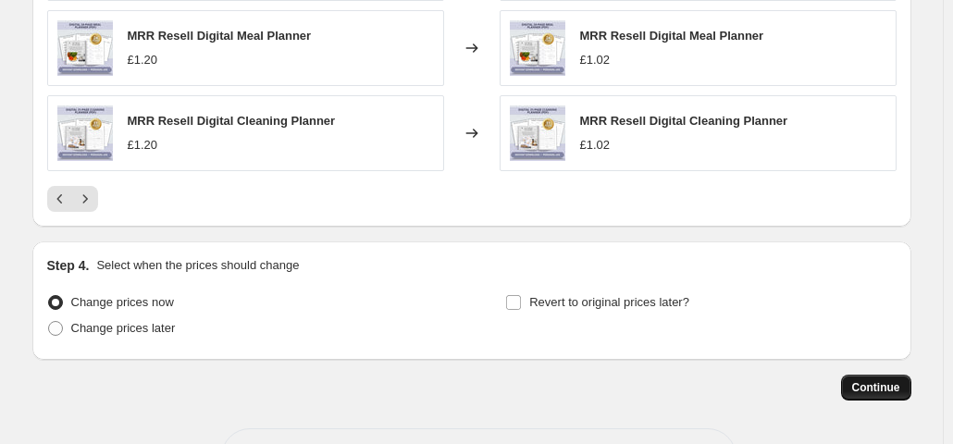
click at [876, 383] on span "Continue" at bounding box center [876, 387] width 48 height 15
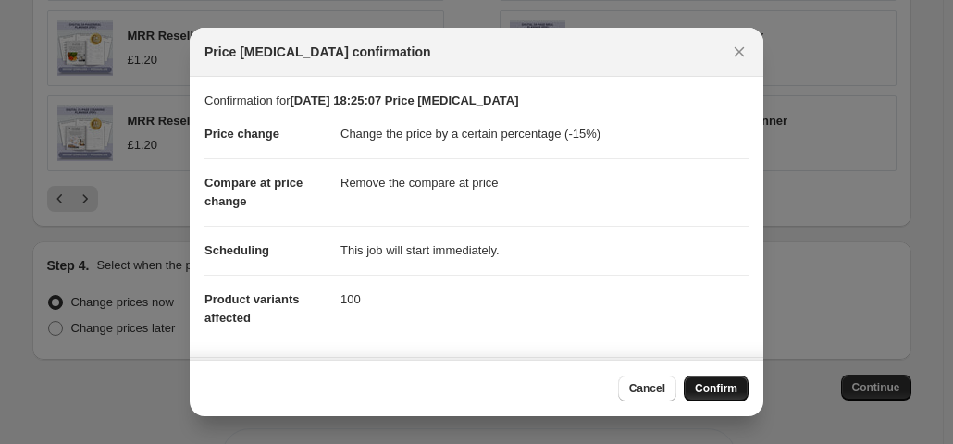
click at [714, 391] on span "Confirm" at bounding box center [716, 388] width 43 height 15
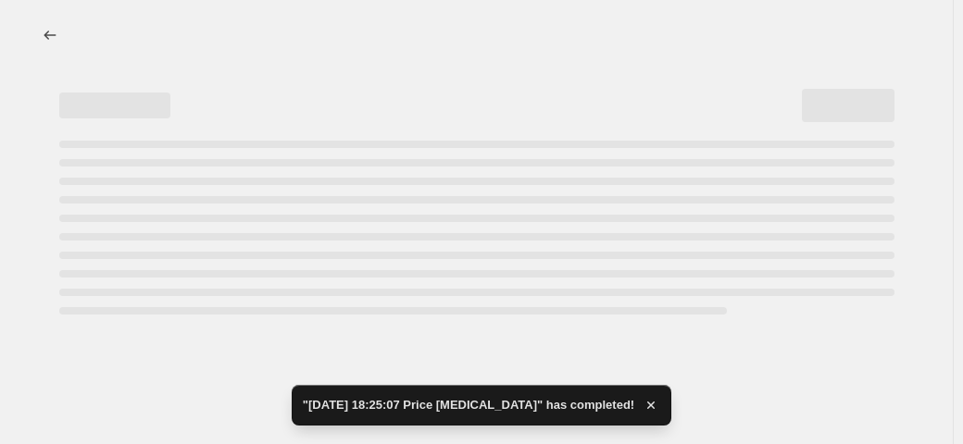
select select "percentage"
select select "remove"
select select "collection"
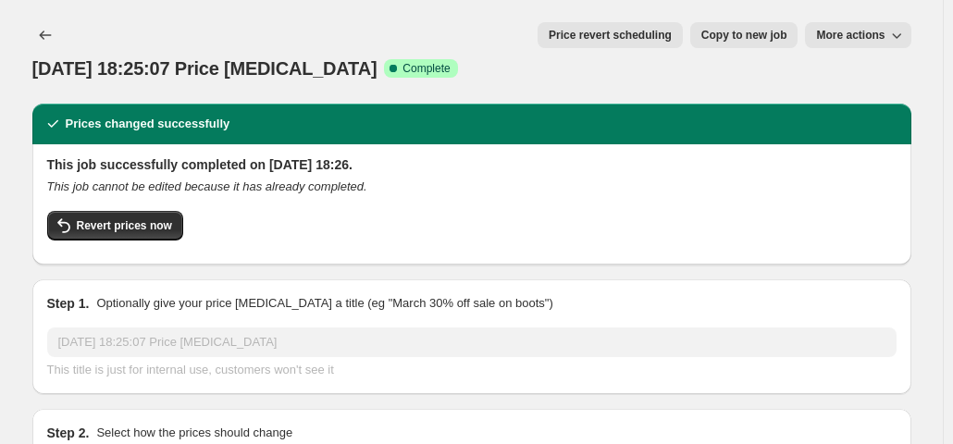
click at [734, 33] on span "Copy to new job" at bounding box center [745, 35] width 86 height 15
select select "percentage"
select select "remove"
select select "collection"
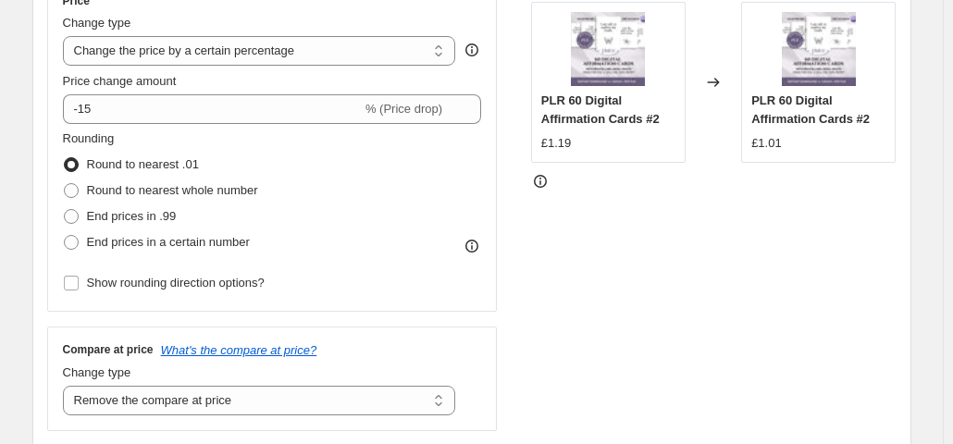
scroll to position [365, 0]
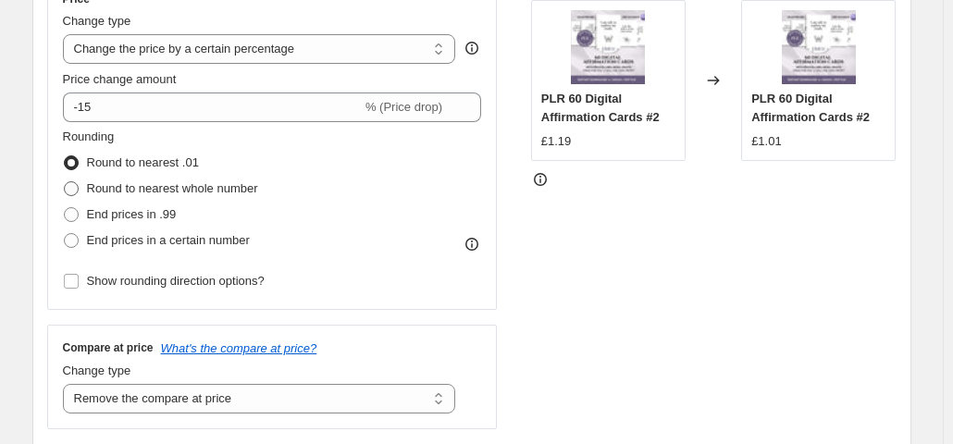
click at [235, 192] on span "Round to nearest whole number" at bounding box center [172, 188] width 171 height 14
click at [65, 182] on input "Round to nearest whole number" at bounding box center [64, 181] width 1 height 1
radio input "true"
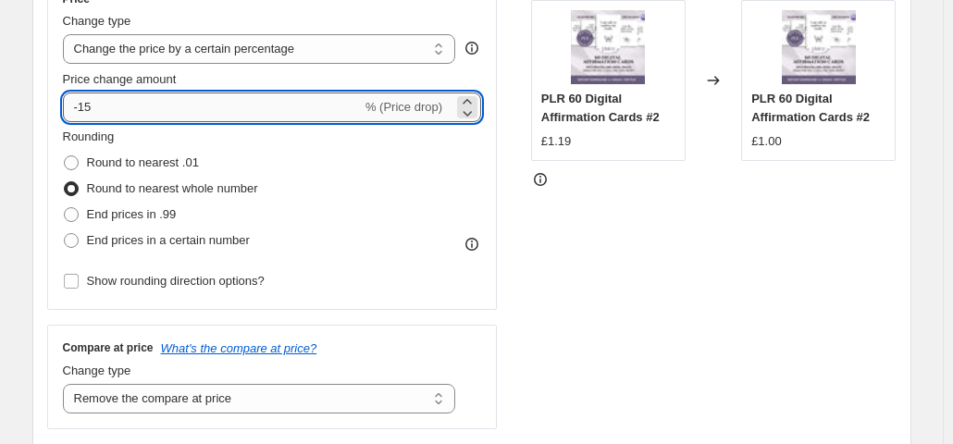
click at [167, 103] on input "-15" at bounding box center [212, 108] width 299 height 30
type input "-1"
click at [690, 292] on div "STOREFRONT EXAMPLE PLR 60 Digital Affirmation Cards #2 £1.19 Changed to PLR 60 …" at bounding box center [714, 202] width 366 height 453
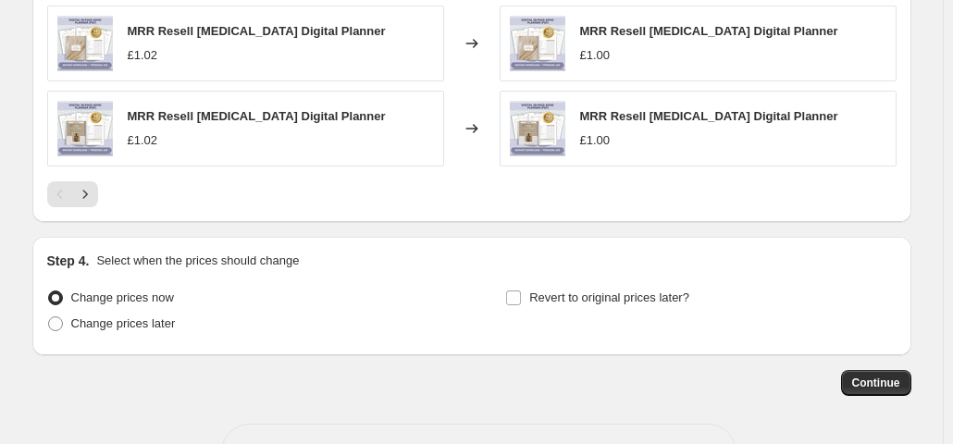
scroll to position [1515, 0]
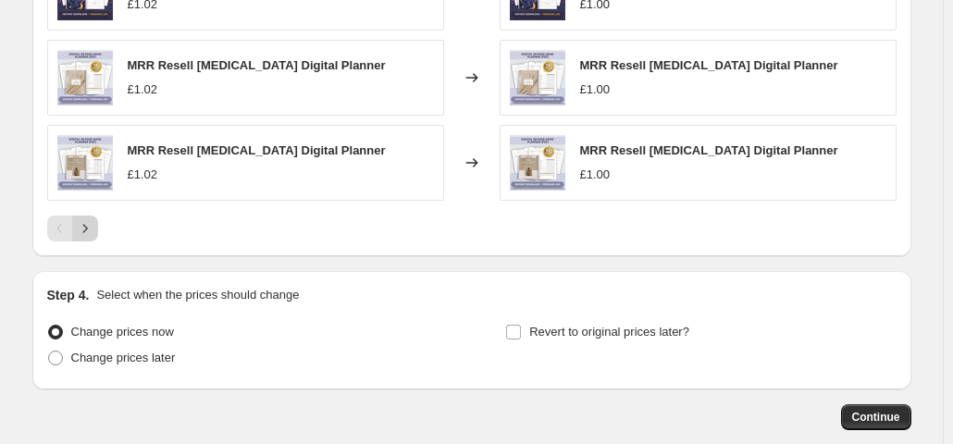
click at [94, 227] on icon "Next" at bounding box center [85, 228] width 19 height 19
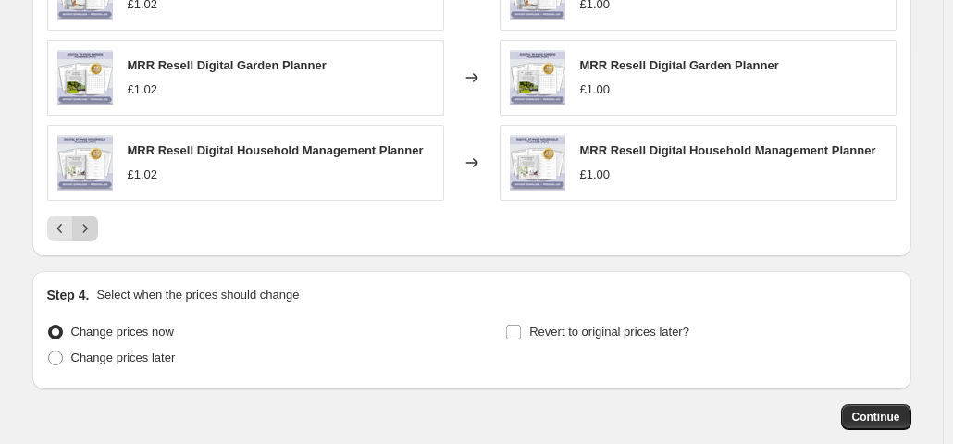
click at [94, 227] on icon "Next" at bounding box center [85, 228] width 19 height 19
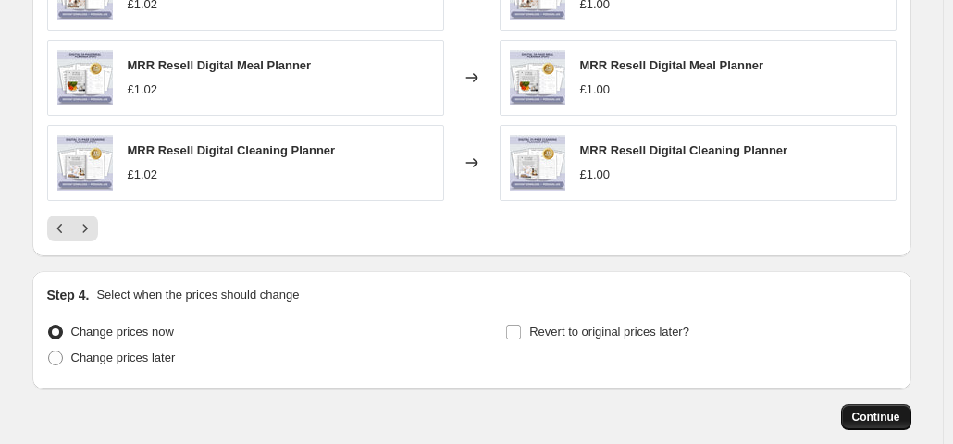
click at [879, 407] on button "Continue" at bounding box center [876, 417] width 70 height 26
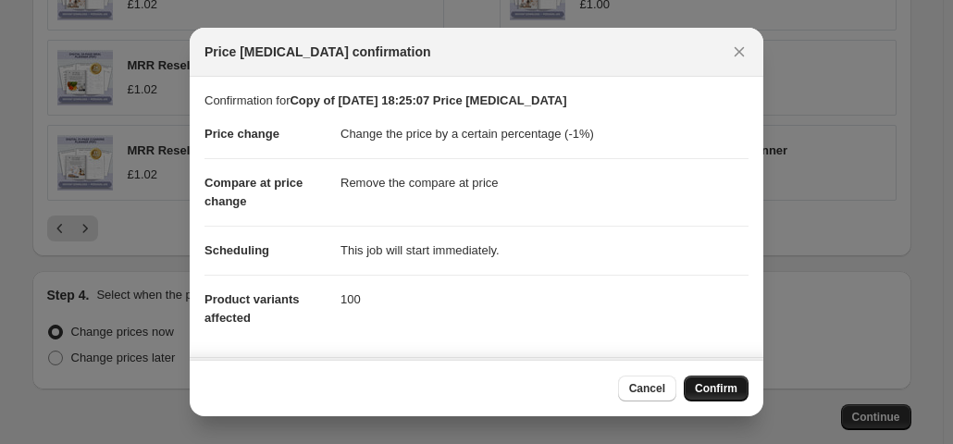
click at [715, 382] on span "Confirm" at bounding box center [716, 388] width 43 height 15
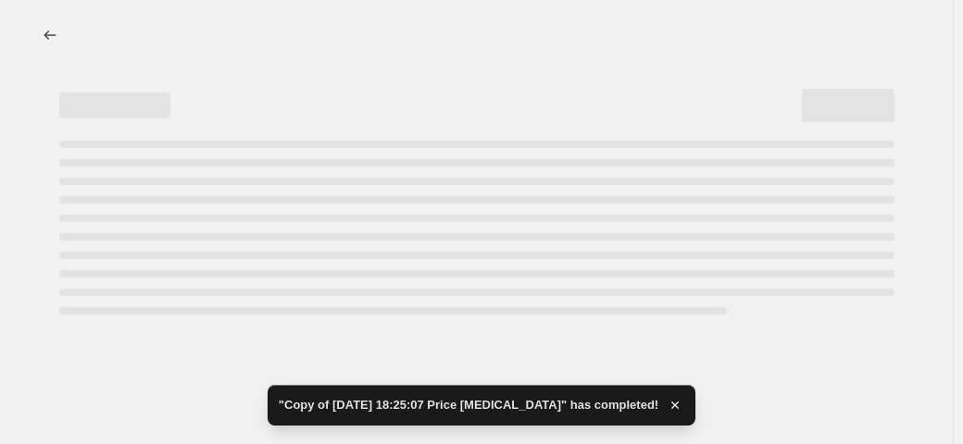
select select "percentage"
select select "remove"
select select "collection"
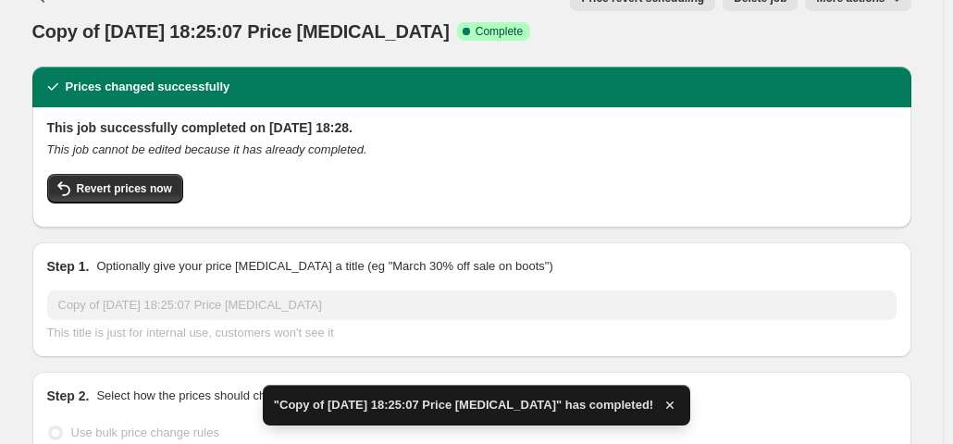
scroll to position [41, 0]
